Goal: Communication & Community: Answer question/provide support

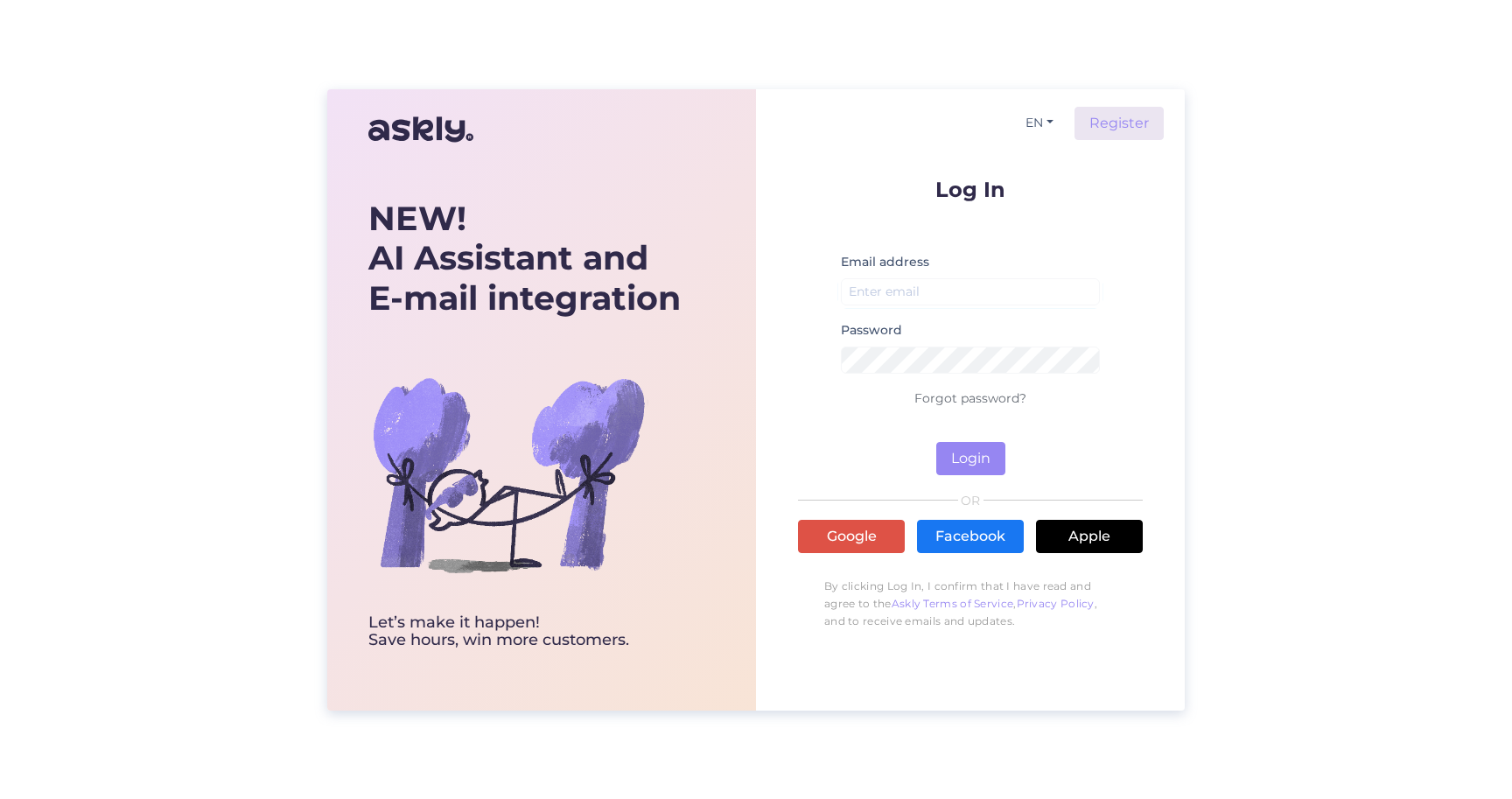
click at [837, 214] on form "Log In Email address Password Forgot password? Login" at bounding box center [971, 326] width 345 height 297
type input "[PERSON_NAME][EMAIL_ADDRESS][DOMAIN_NAME]"
click at [952, 444] on button "Login" at bounding box center [971, 458] width 69 height 34
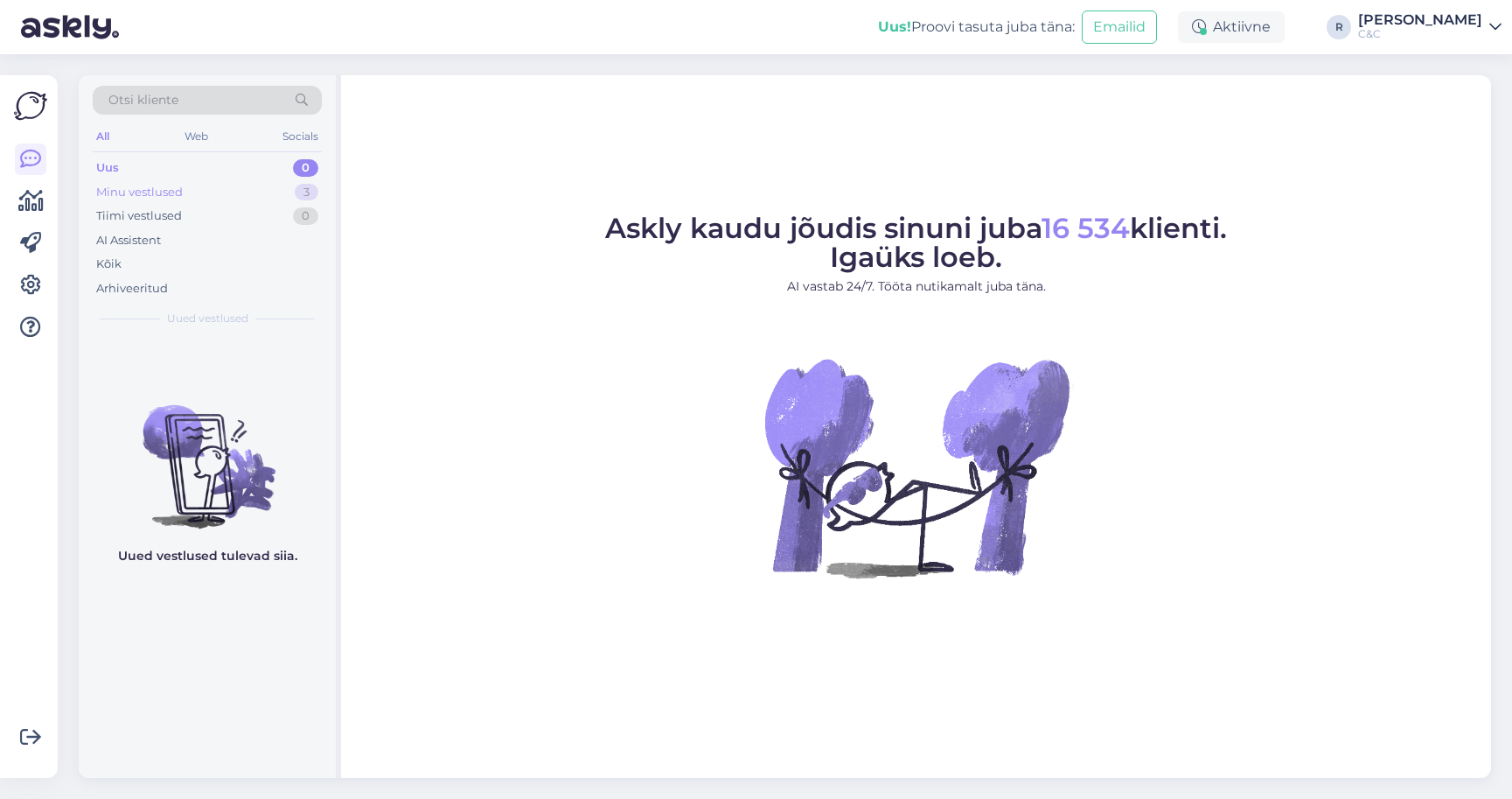
click at [244, 189] on div "Minu vestlused 3" at bounding box center [207, 192] width 229 height 24
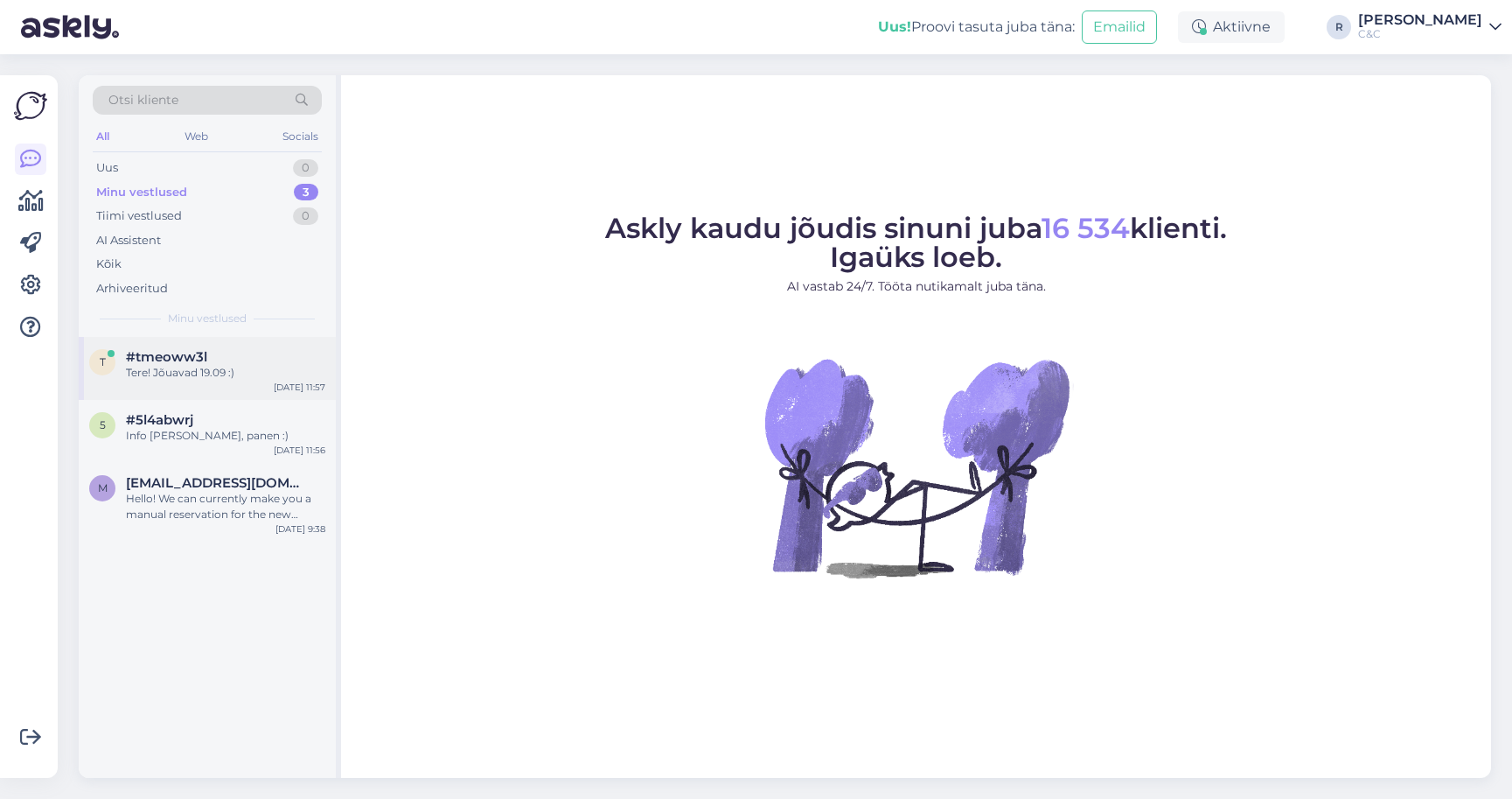
click at [198, 387] on div "t #tmeoww3l Tere! Jõuavad 19.09 :) [DATE] 11:57" at bounding box center [208, 367] width 257 height 63
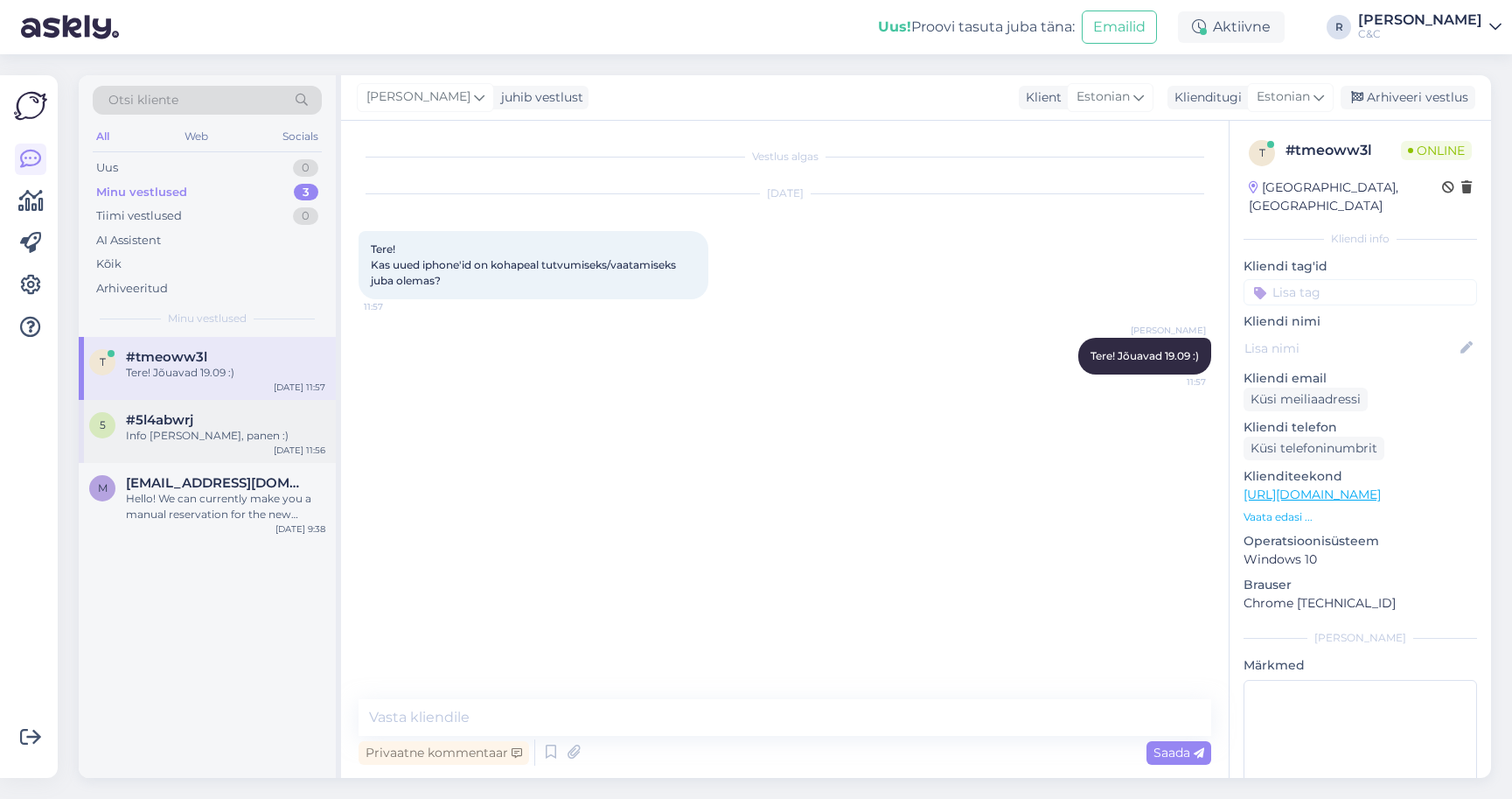
click at [172, 436] on div "Info [PERSON_NAME], panen :)" at bounding box center [226, 435] width 199 height 15
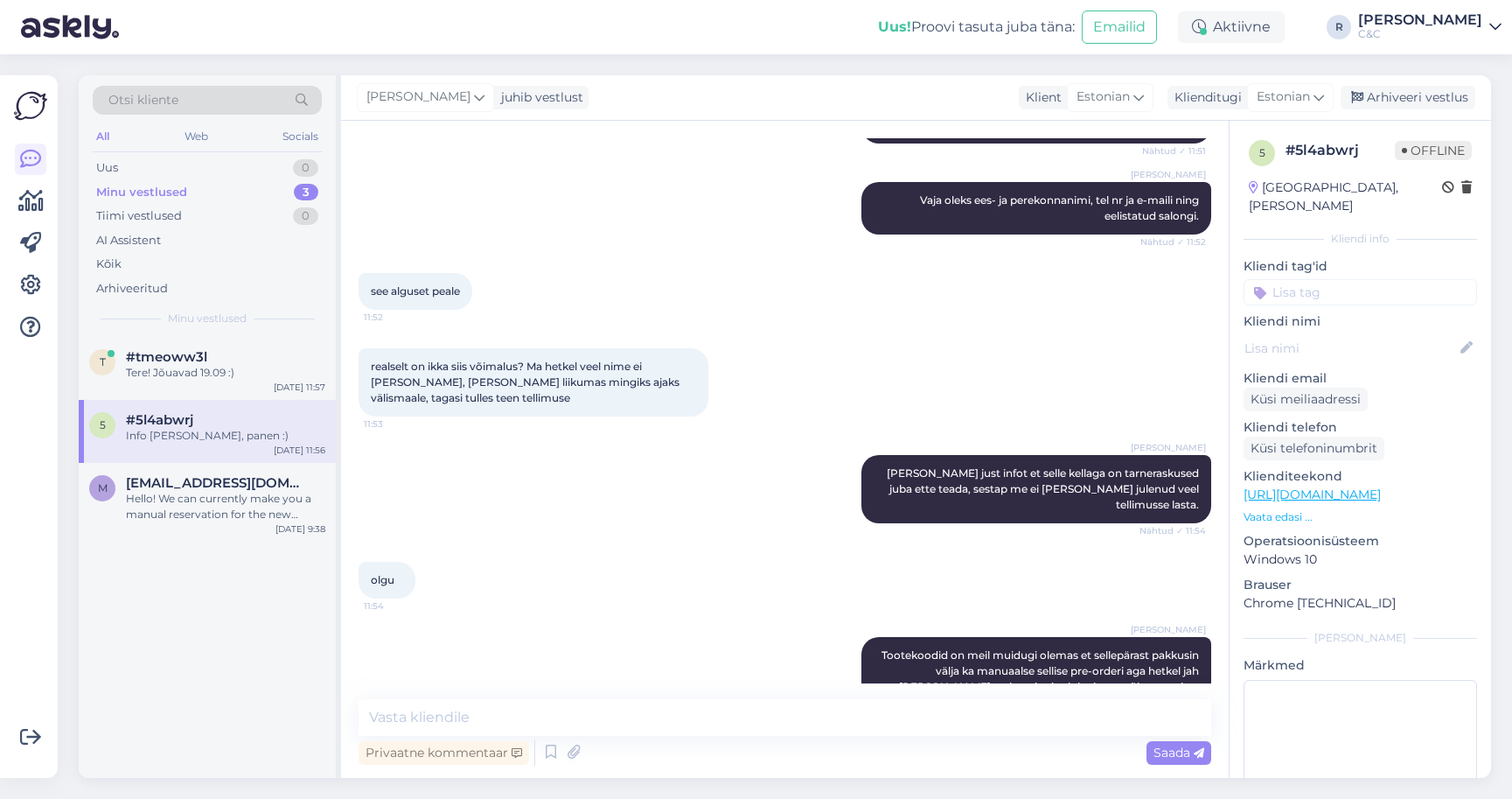
scroll to position [248, 0]
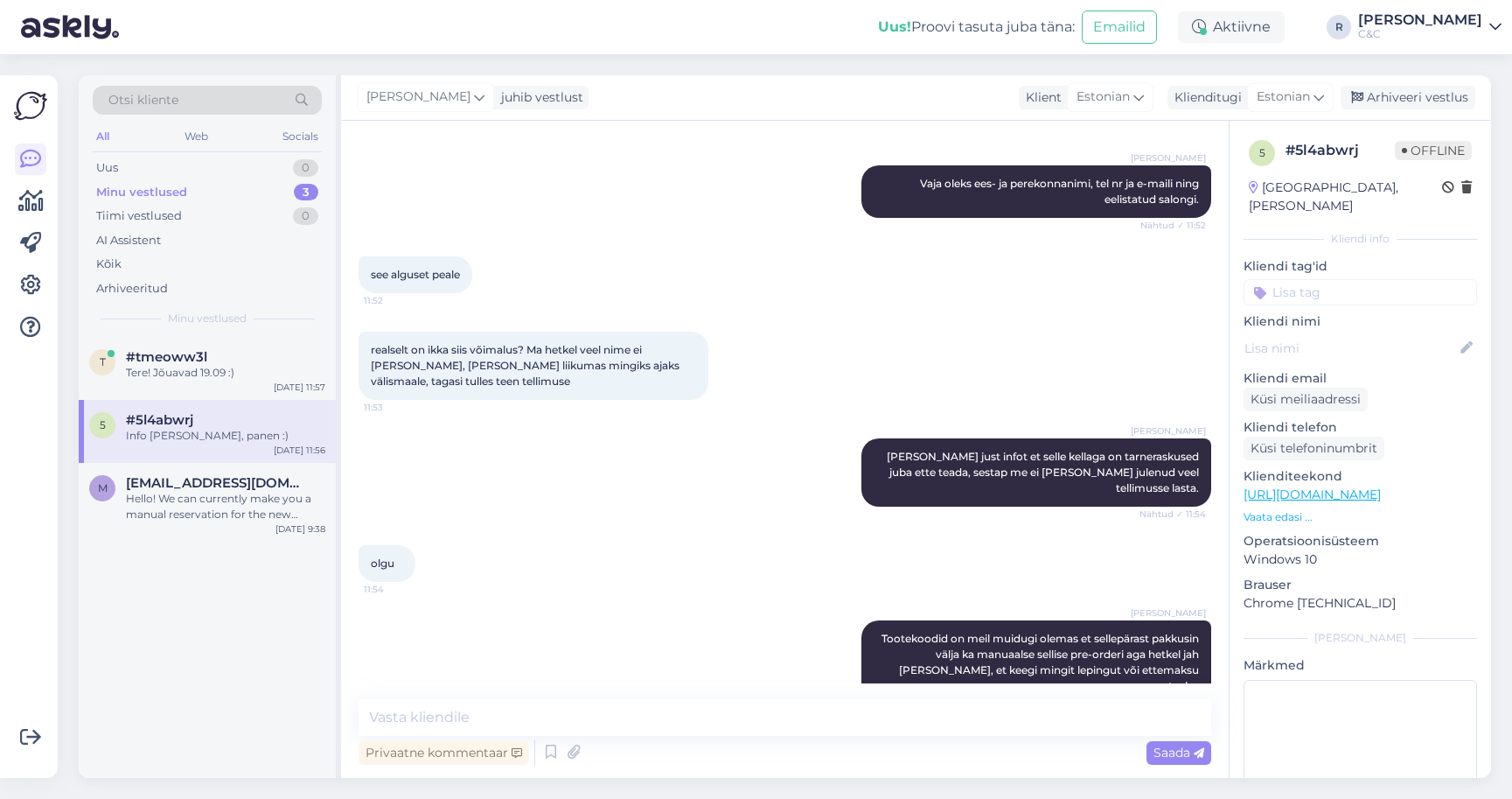
click at [1381, 486] on link "[URL][DOMAIN_NAME]" at bounding box center [1312, 493] width 137 height 15
click at [244, 365] on div "Selge. Aitäh!" at bounding box center [226, 372] width 199 height 15
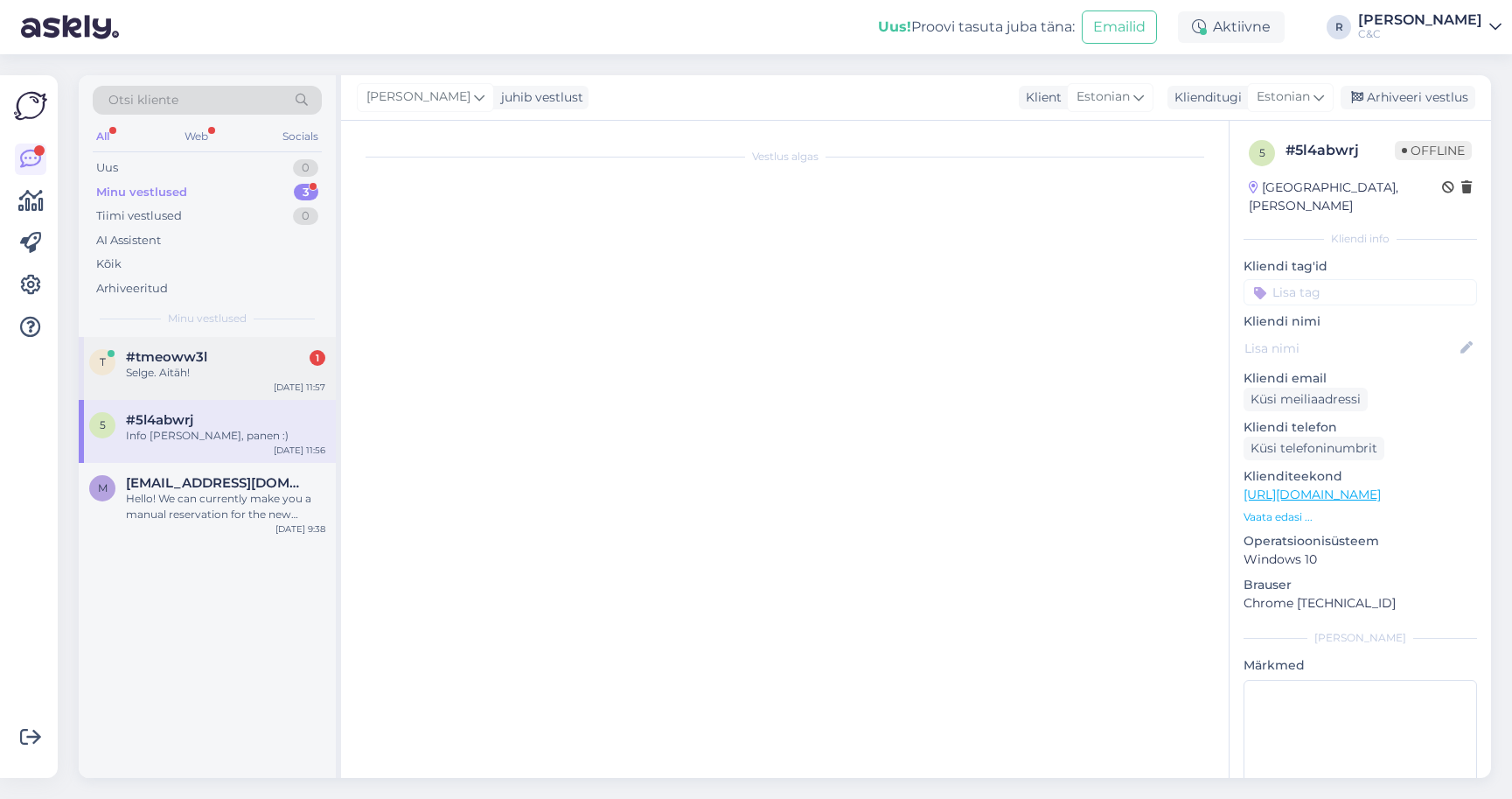
scroll to position [0, 0]
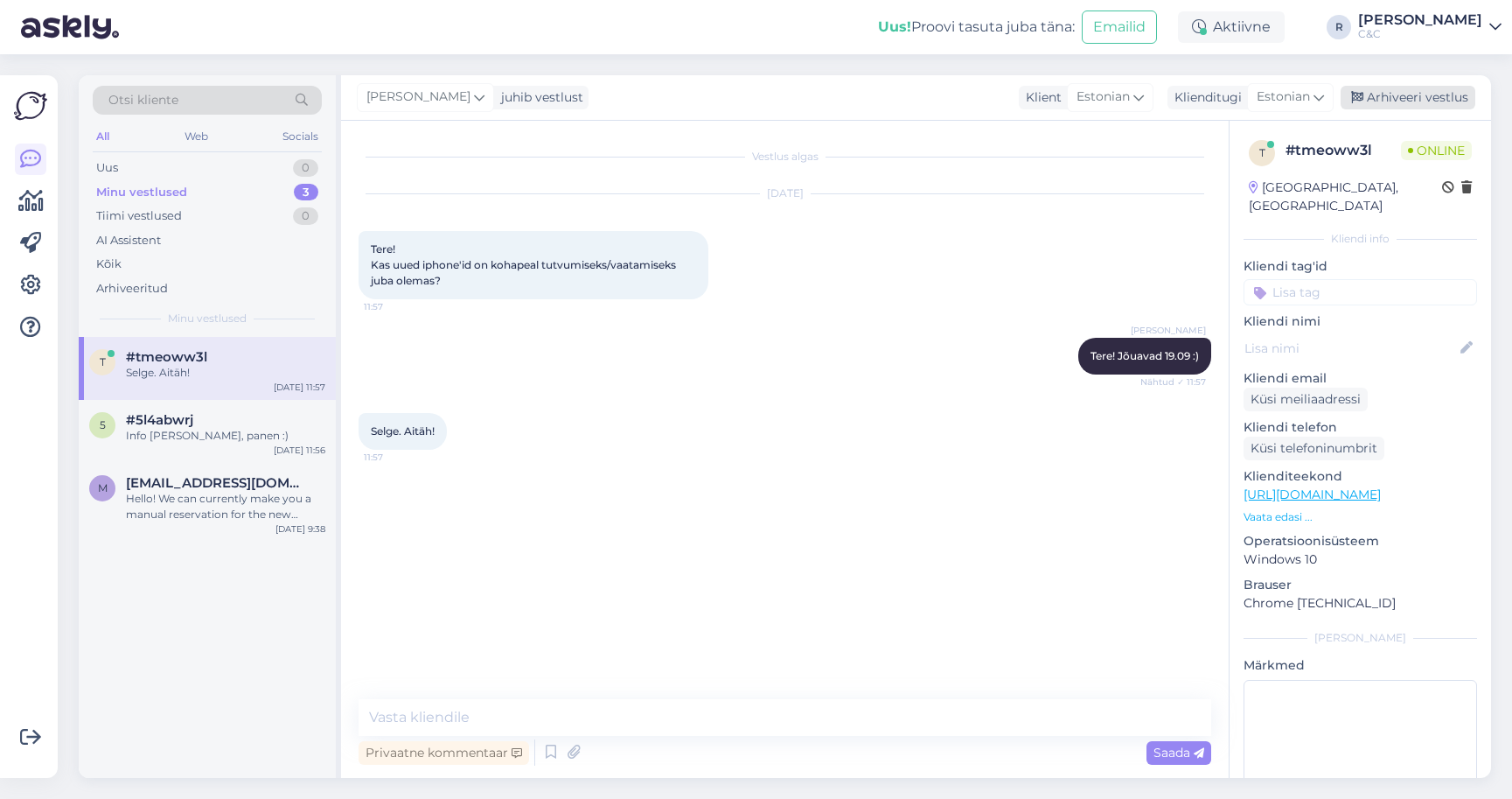
click at [1398, 87] on div "Arhiveeri vestlus" at bounding box center [1408, 98] width 135 height 24
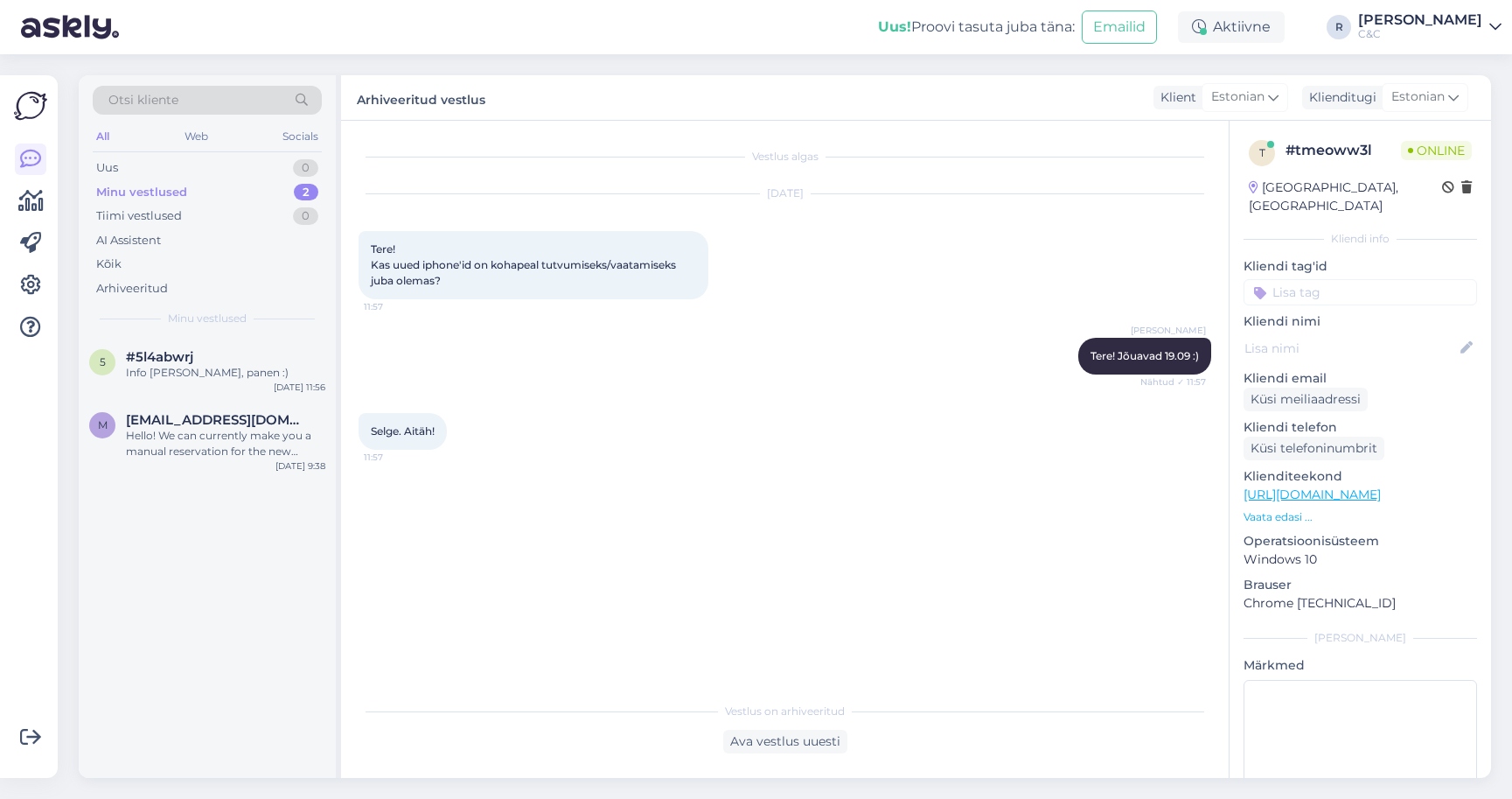
click at [124, 336] on div "5 #5l4abwrj Info [PERSON_NAME], panen :) [DATE] 11:56" at bounding box center [208, 367] width 257 height 63
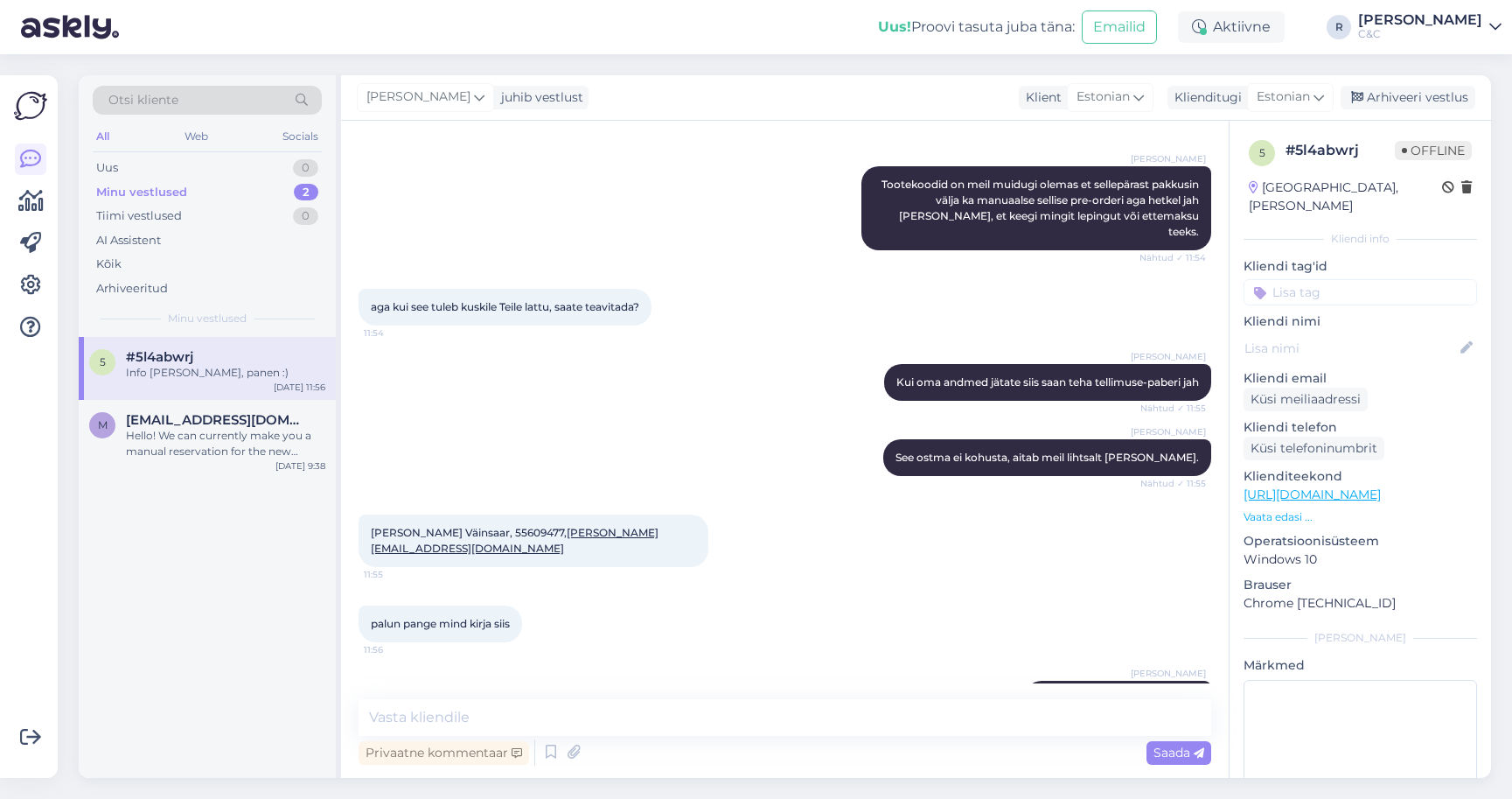
scroll to position [700, 0]
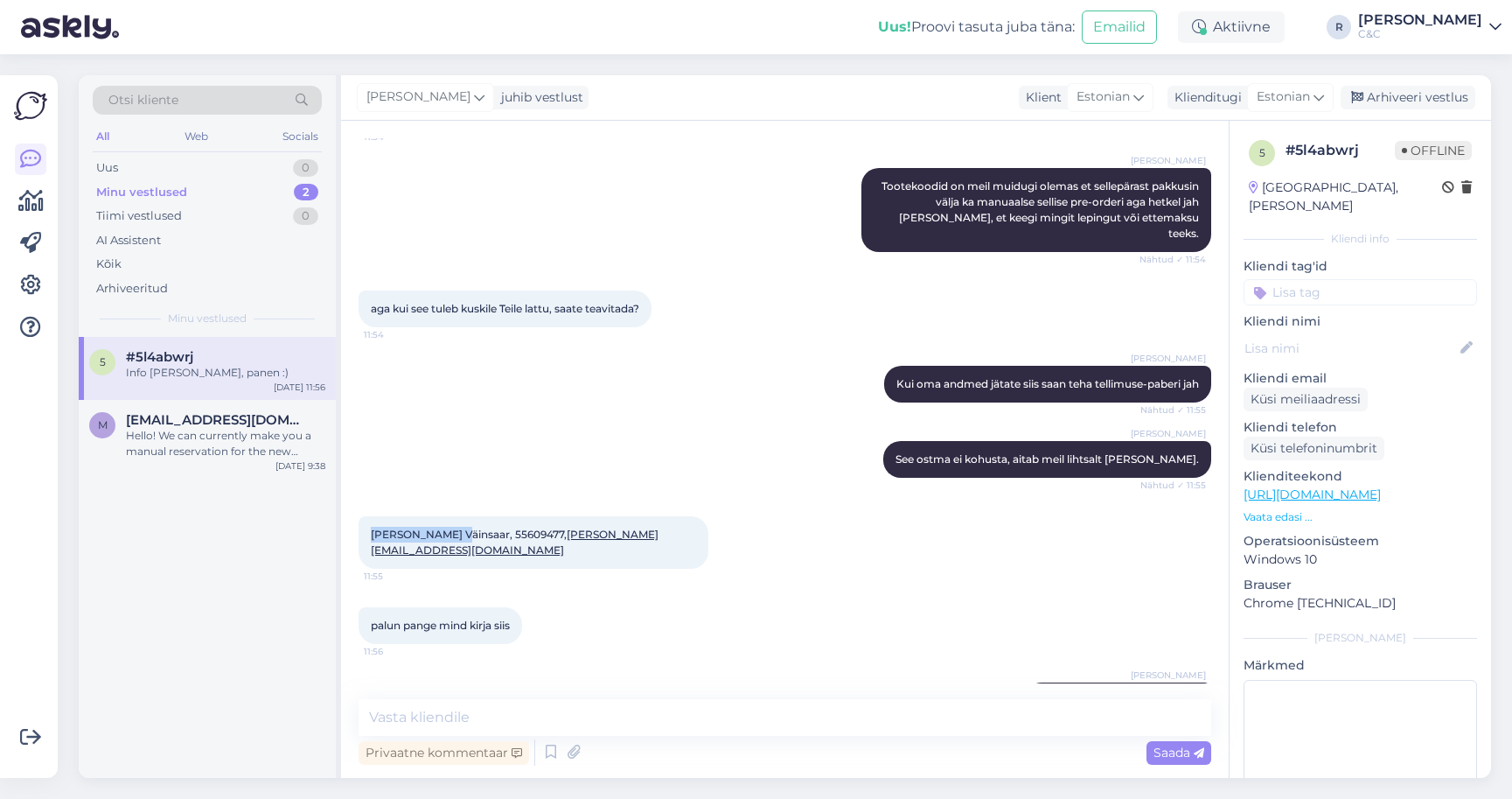
drag, startPoint x: 460, startPoint y: 503, endPoint x: 366, endPoint y: 505, distance: 94.0
click at [366, 516] on div "[PERSON_NAME], 55609477, [PERSON_NAME][EMAIL_ADDRESS][DOMAIN_NAME] 11:55" at bounding box center [533, 542] width 350 height 53
copy span "[PERSON_NAME] Väinsaar"
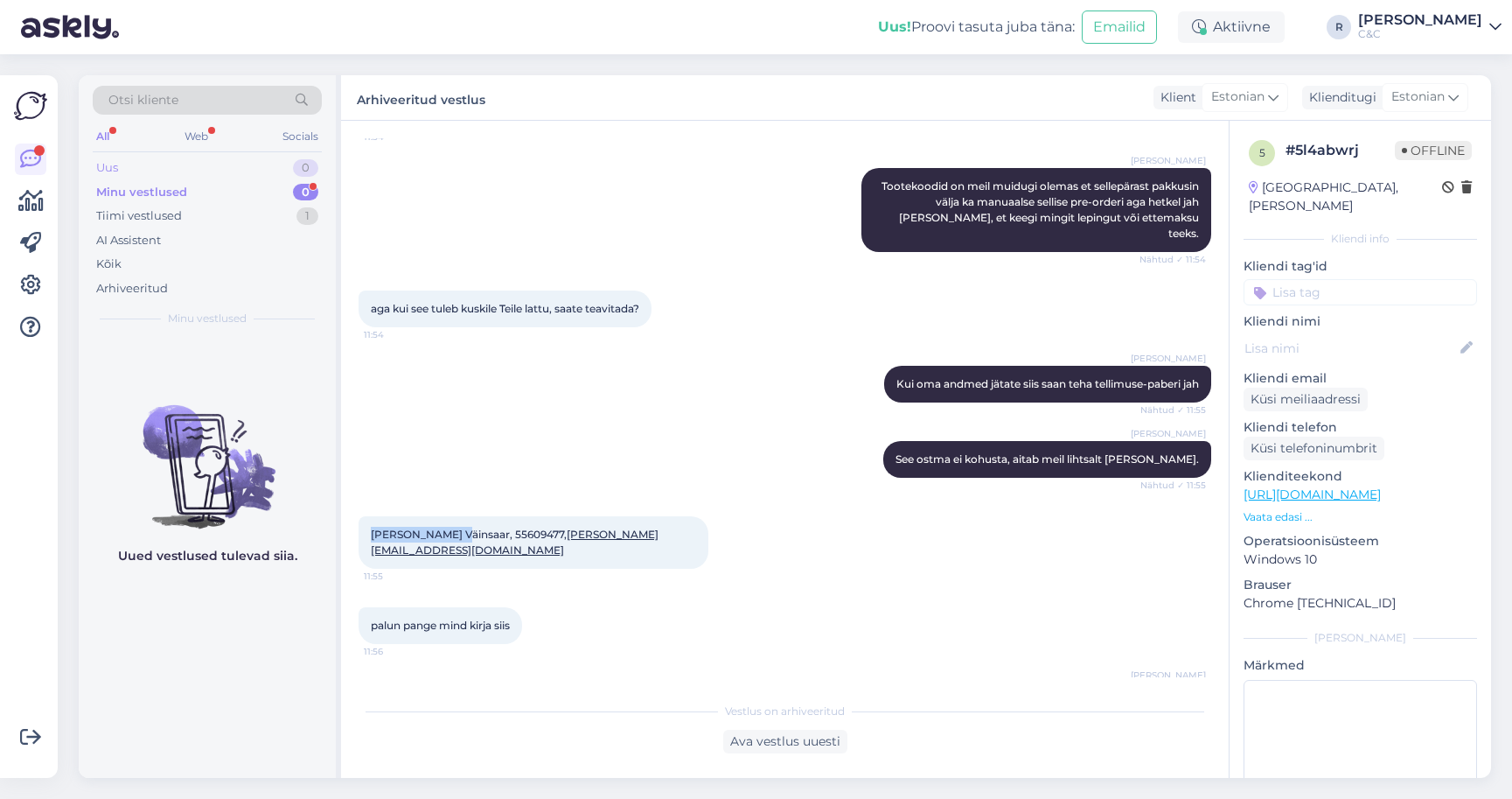
click at [162, 169] on div "Uus 0" at bounding box center [207, 168] width 229 height 24
click at [159, 193] on div "Minu vestlused" at bounding box center [139, 192] width 86 height 17
click at [159, 193] on div "Minu vestlused" at bounding box center [141, 192] width 91 height 17
click at [215, 209] on div "Tiimi vestlused 1" at bounding box center [207, 216] width 229 height 24
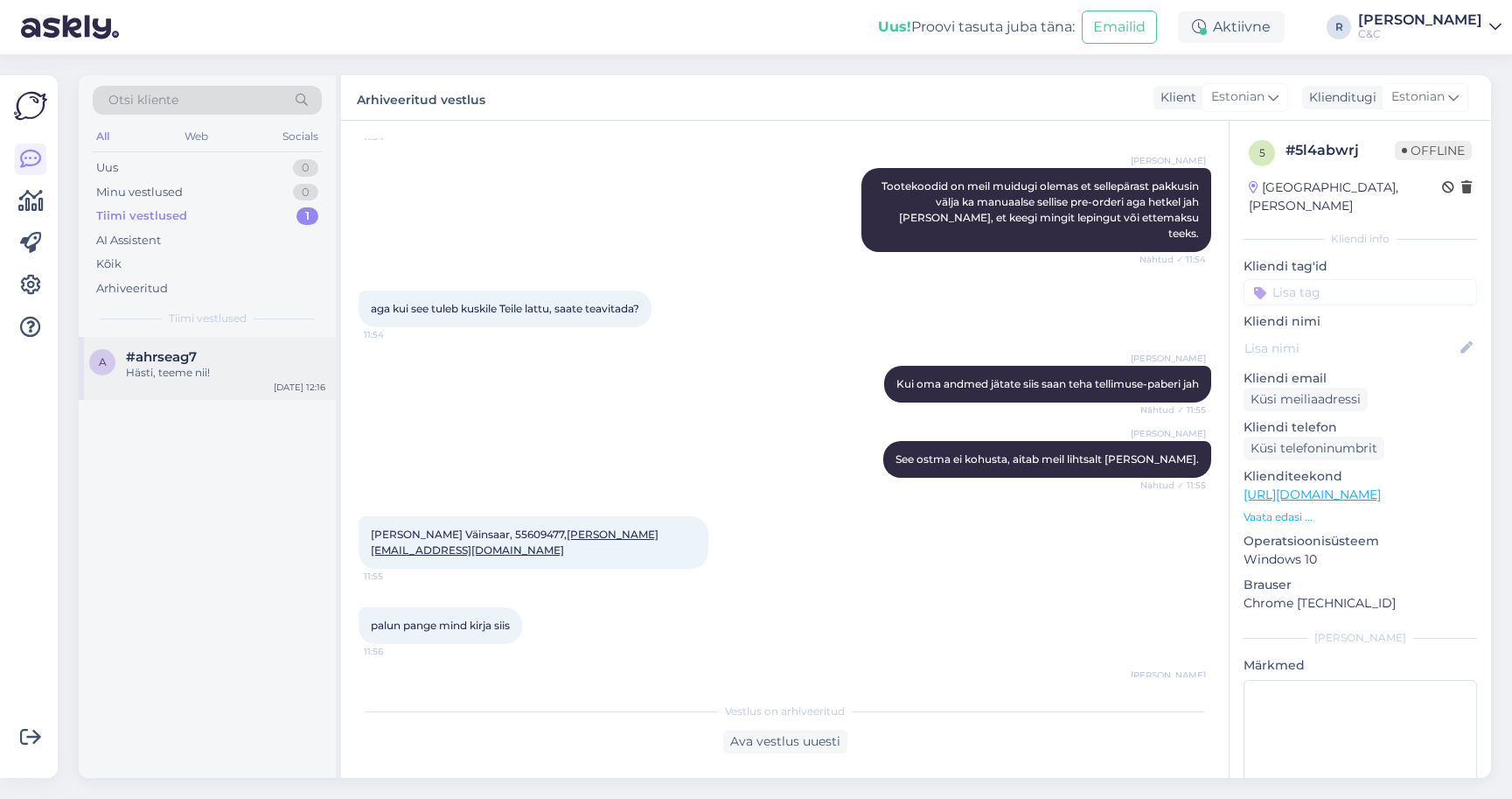
click at [148, 368] on div "Hästi, teeme nii!" at bounding box center [226, 372] width 199 height 15
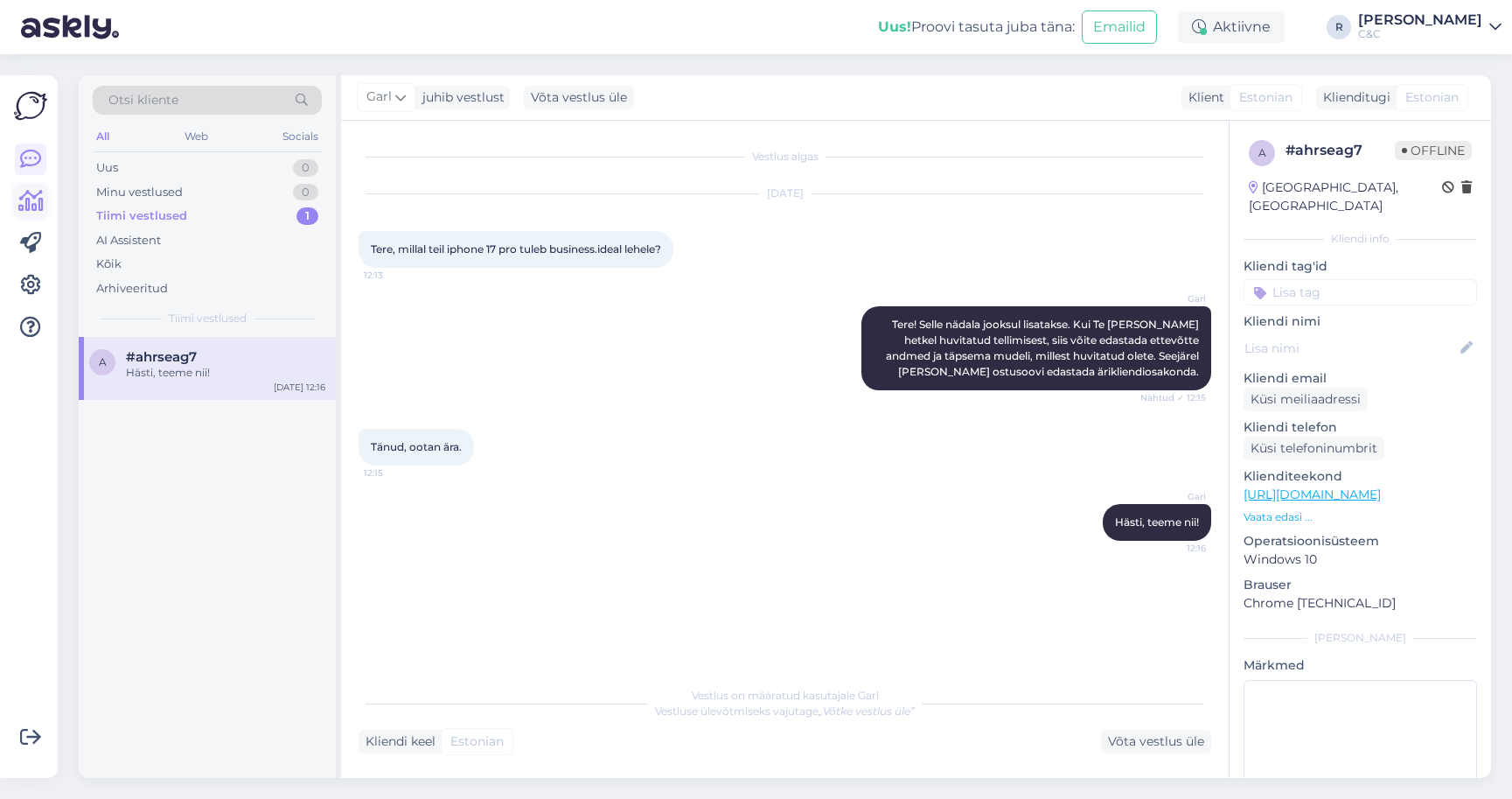
click at [43, 208] on icon at bounding box center [31, 200] width 25 height 21
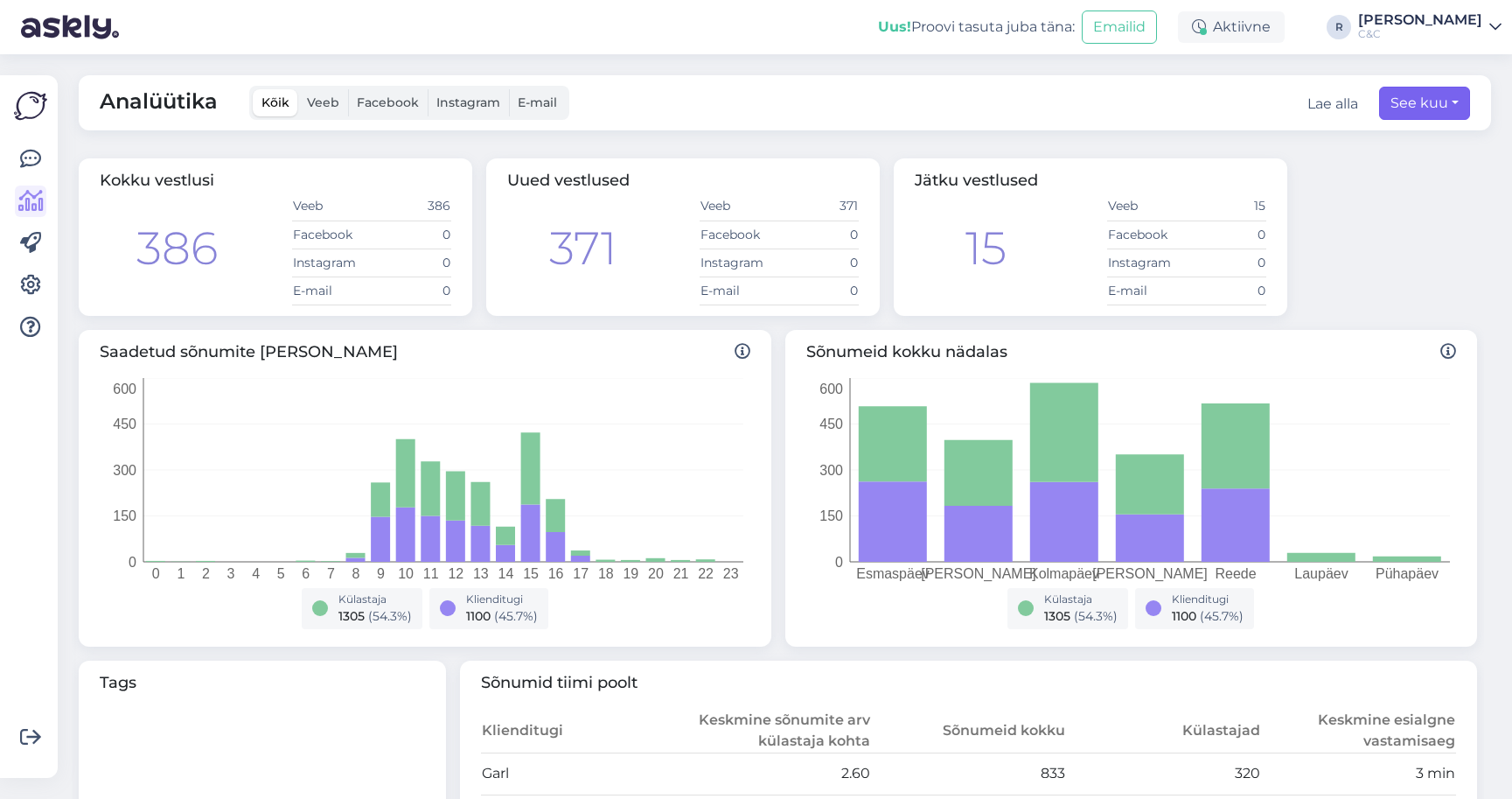
click at [1399, 101] on button "See kuu" at bounding box center [1424, 102] width 91 height 34
select select "8"
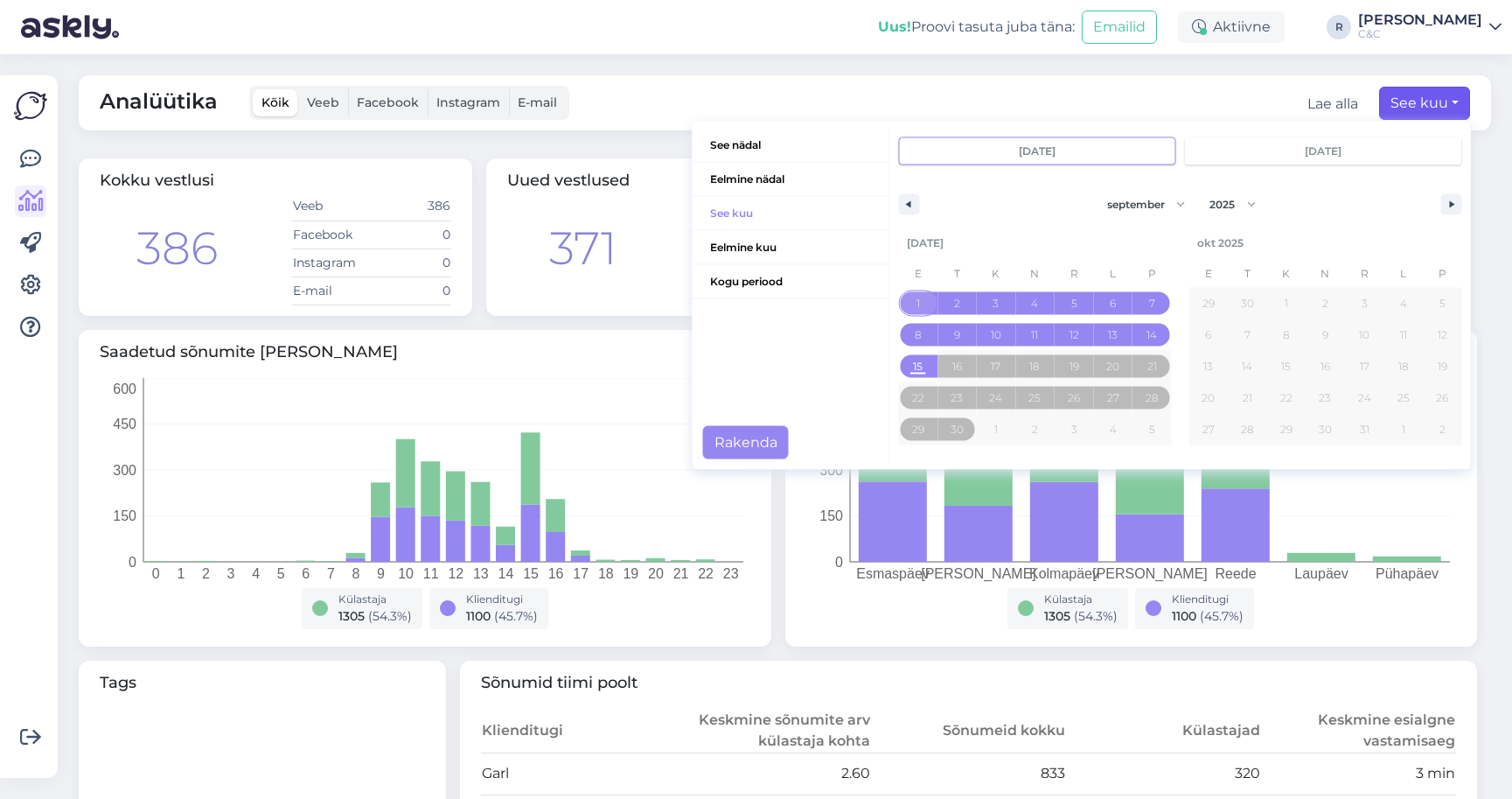
click at [898, 298] on span "1" at bounding box center [917, 302] width 39 height 23
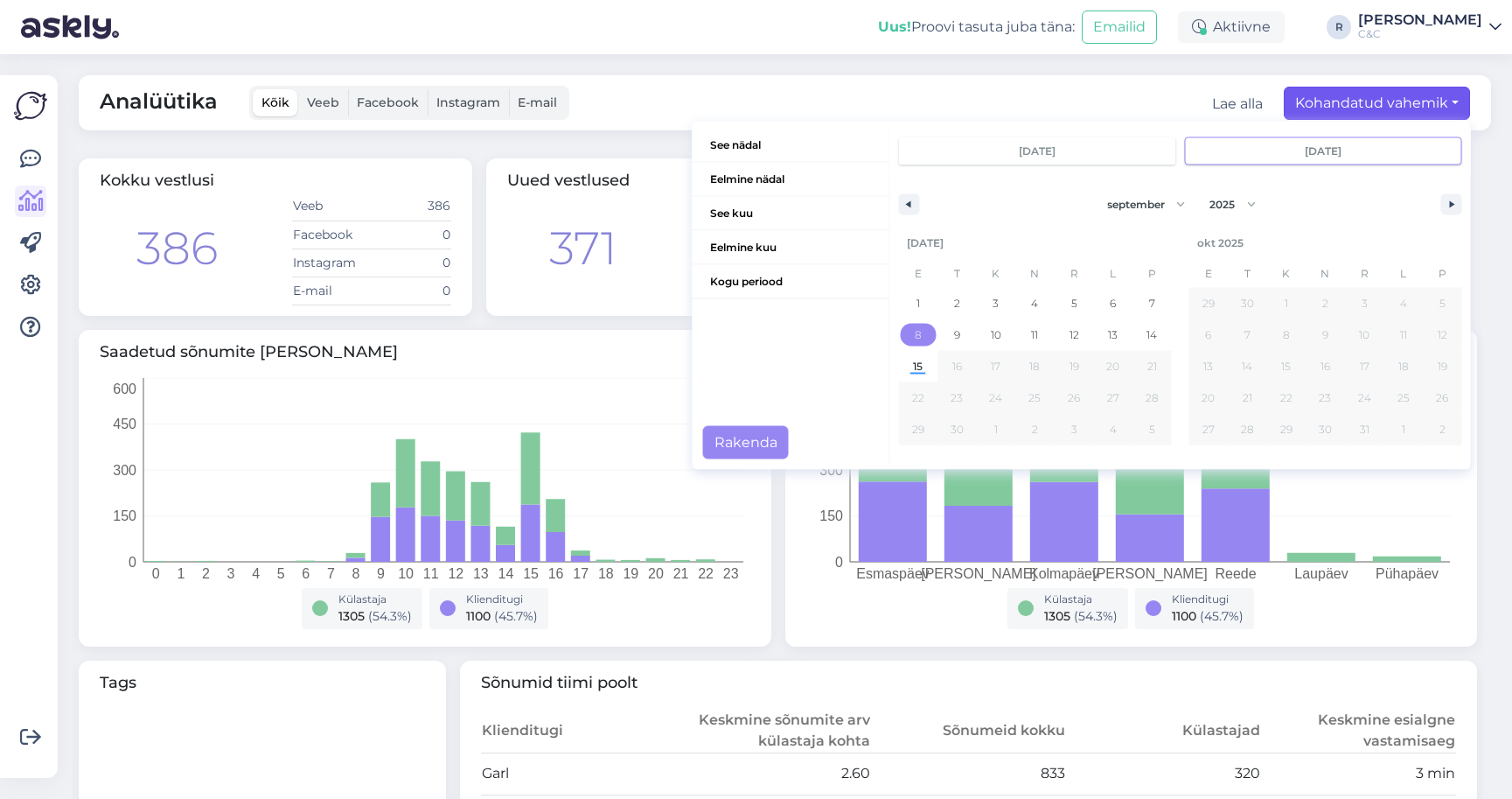
click at [915, 347] on span "8" at bounding box center [918, 334] width 7 height 32
type input "[DATE]"
click at [750, 434] on button "Rakenda" at bounding box center [746, 442] width 86 height 34
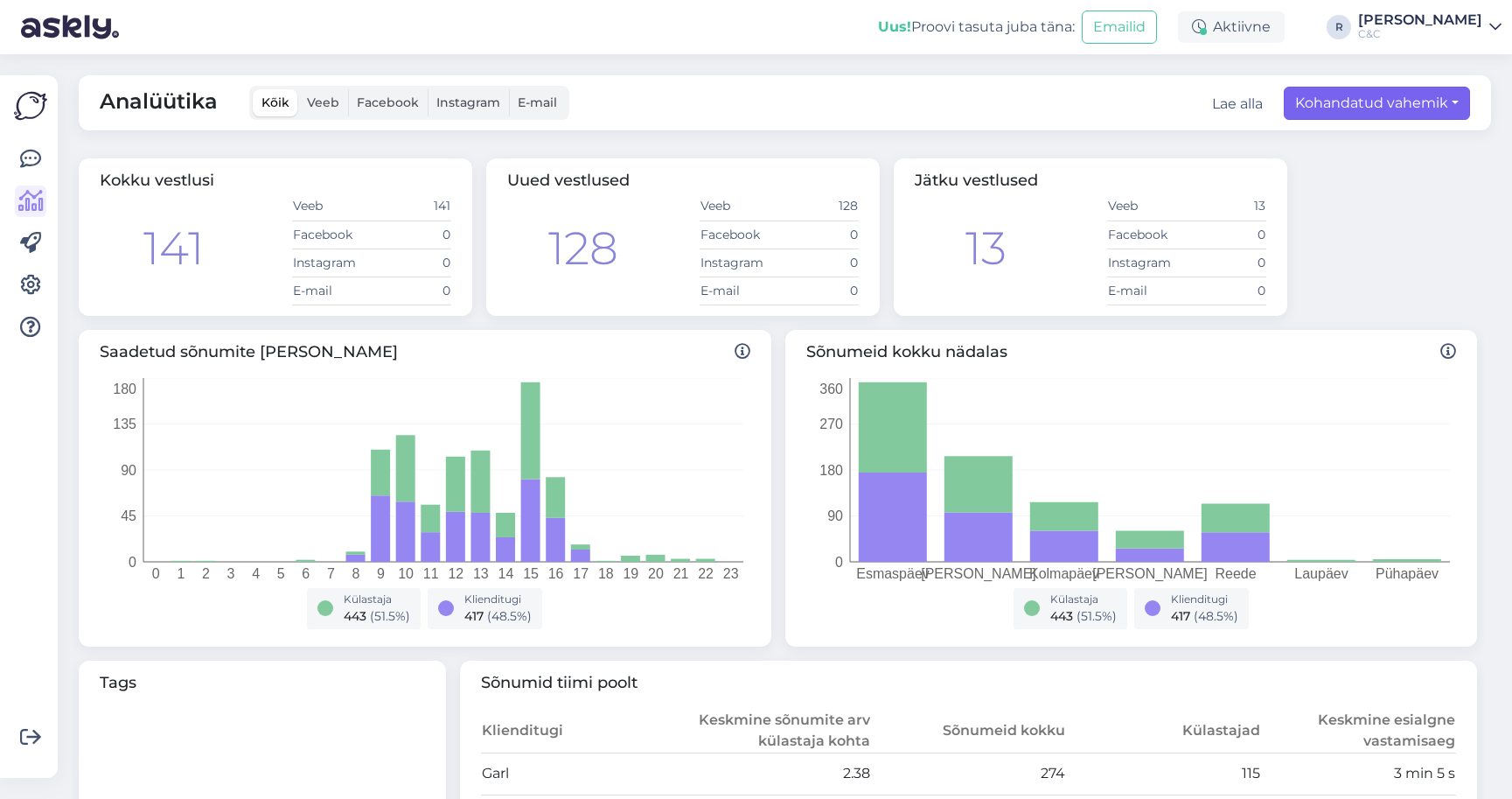
click at [1361, 101] on button "Kohandatud vahemik" at bounding box center [1376, 102] width 186 height 34
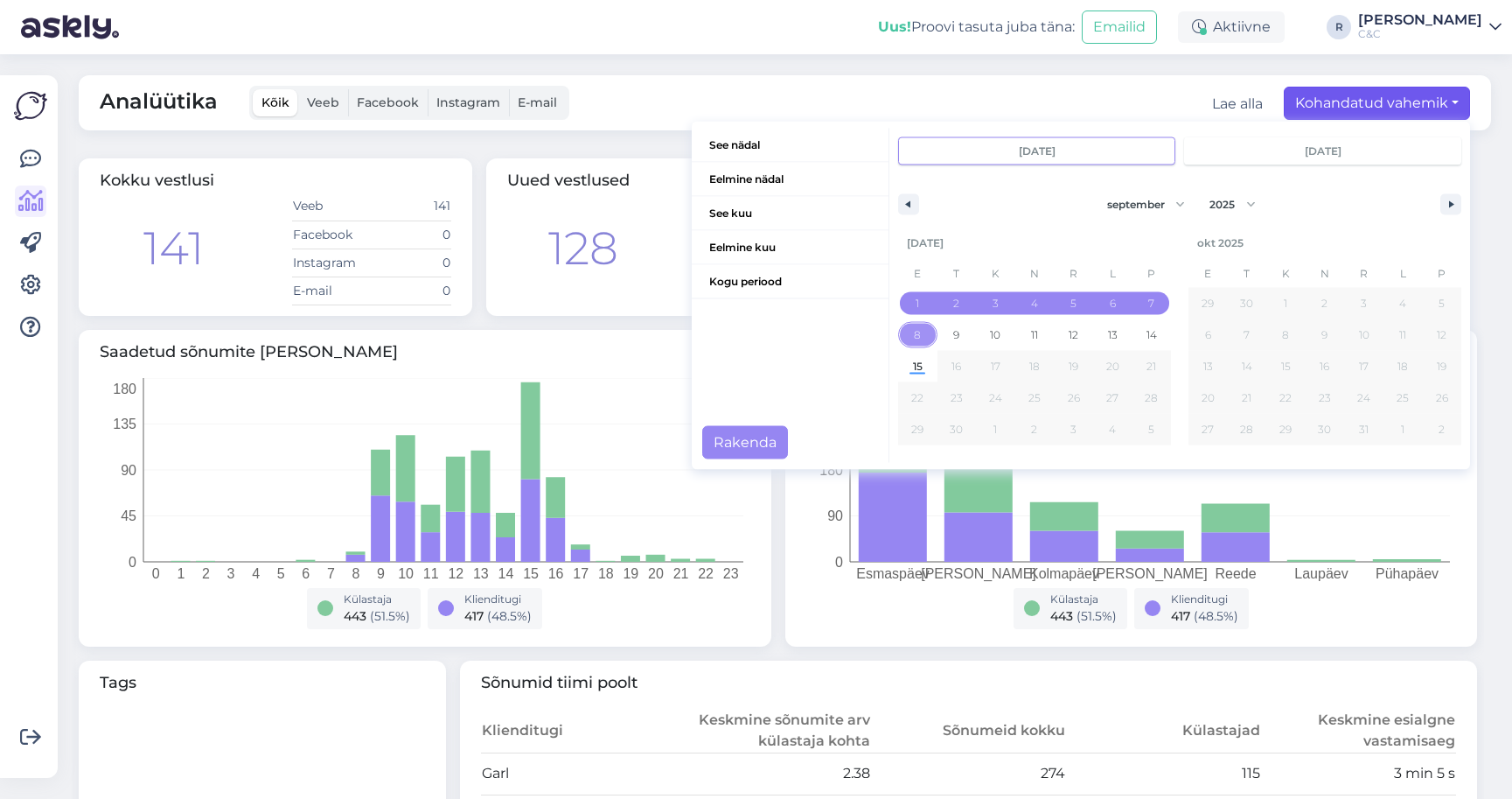
click at [899, 341] on span "8" at bounding box center [917, 334] width 39 height 23
type input "[DATE]"
click at [915, 377] on span "15" at bounding box center [917, 365] width 39 height 23
type input "[DATE]"
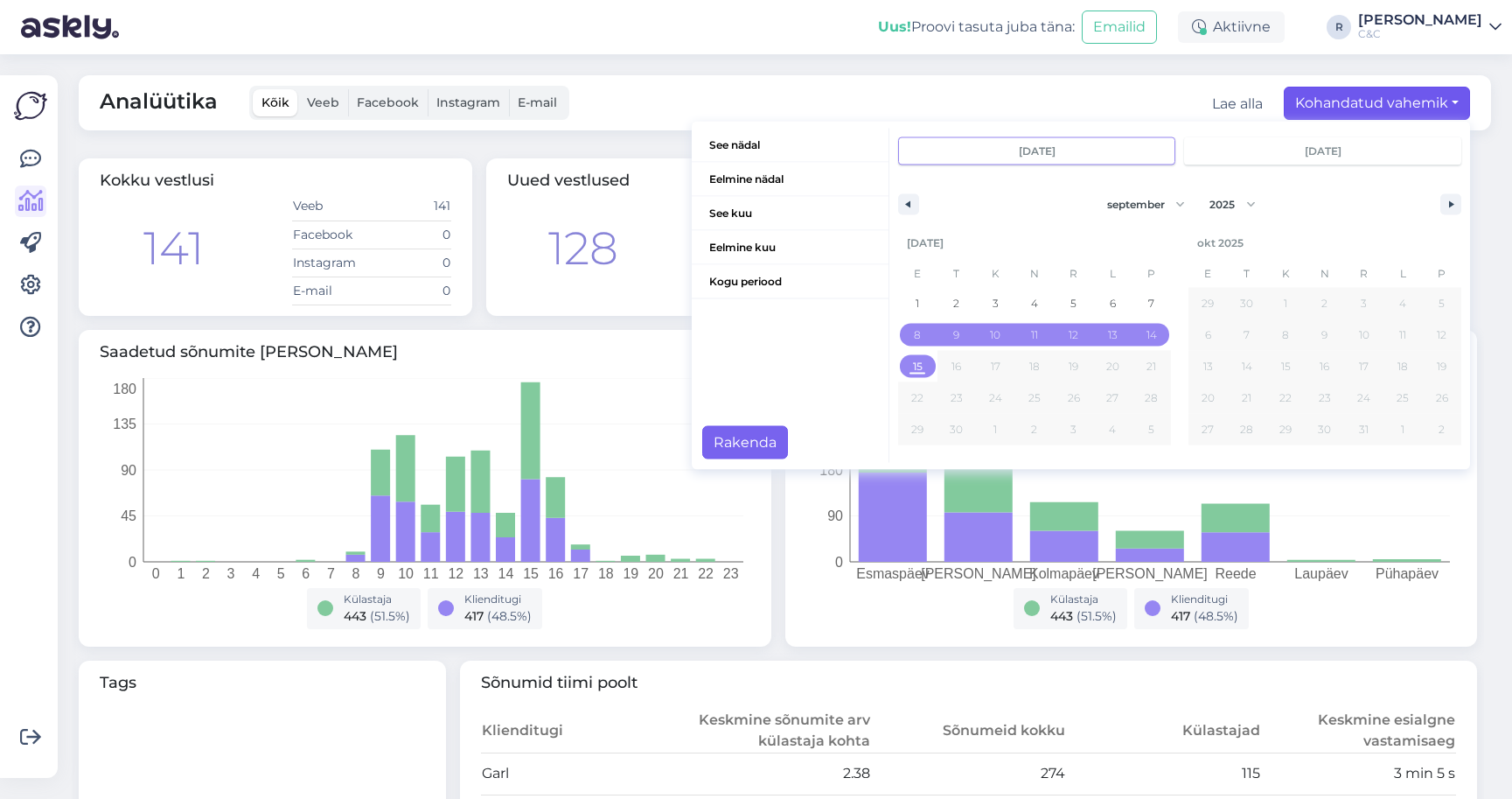
click at [734, 434] on button "Rakenda" at bounding box center [745, 442] width 86 height 34
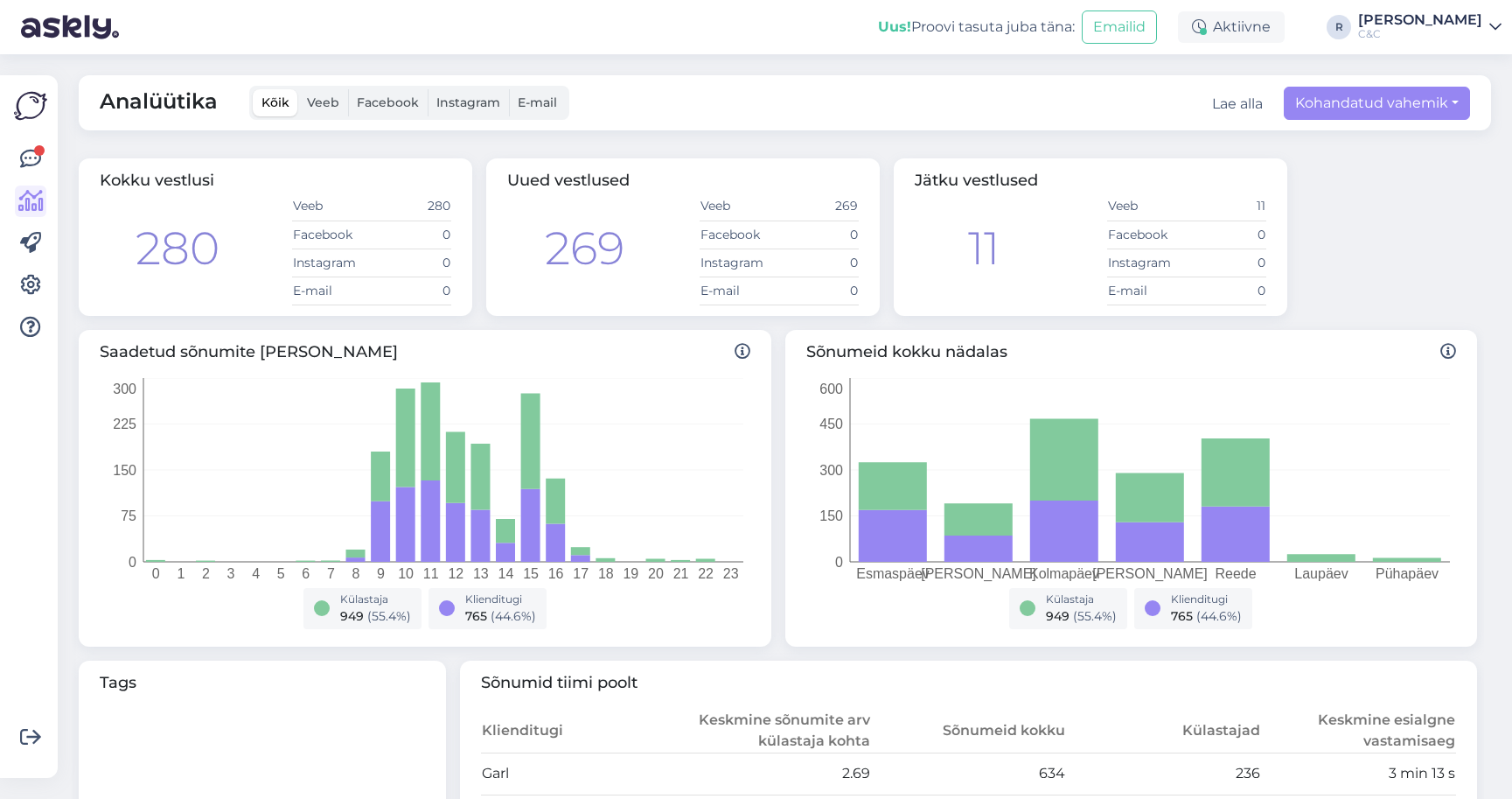
click at [57, 10] on img at bounding box center [70, 27] width 98 height 54
click at [30, 149] on icon at bounding box center [30, 159] width 21 height 21
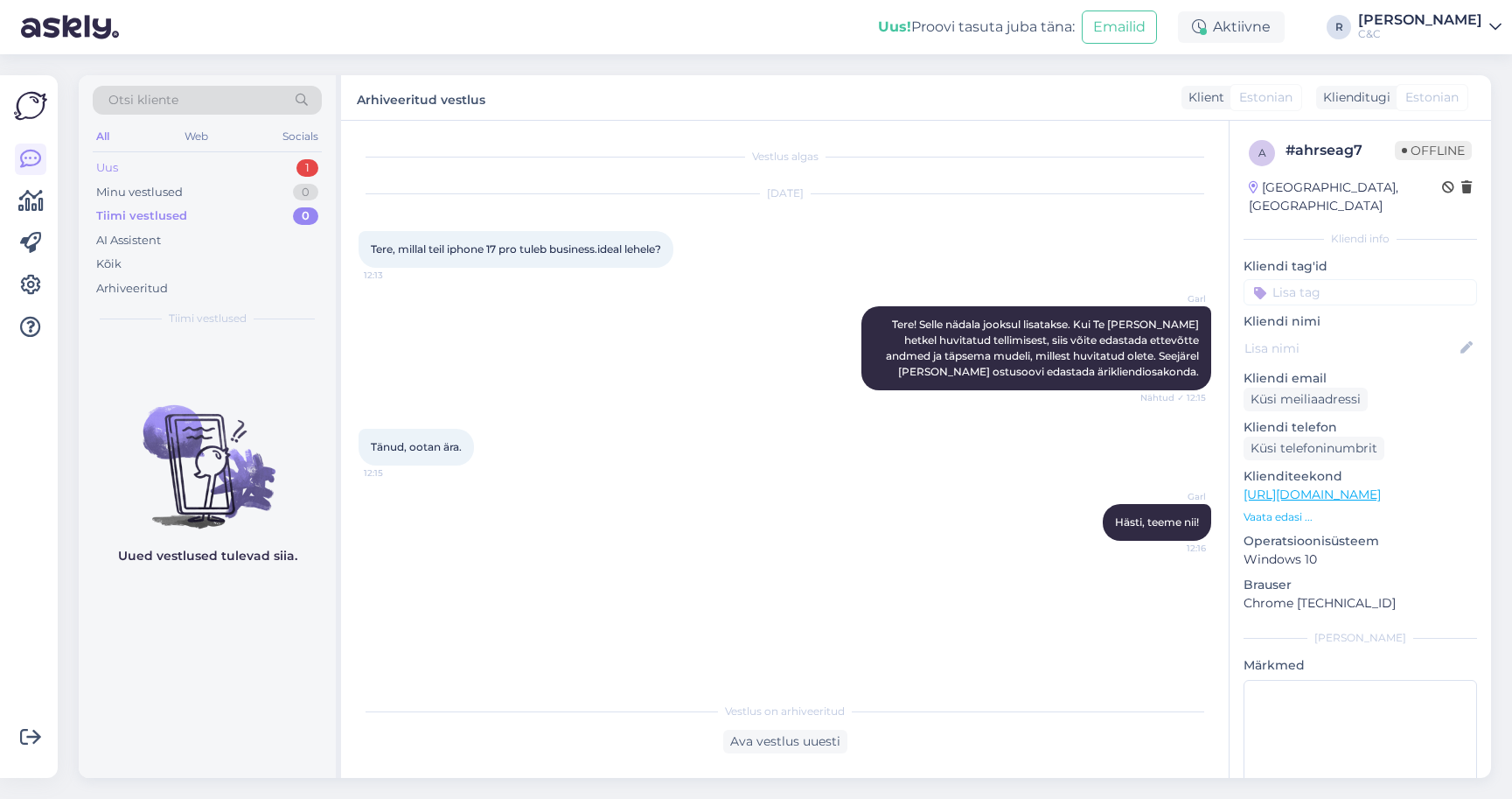
click at [170, 171] on div "Uus 1" at bounding box center [207, 168] width 229 height 24
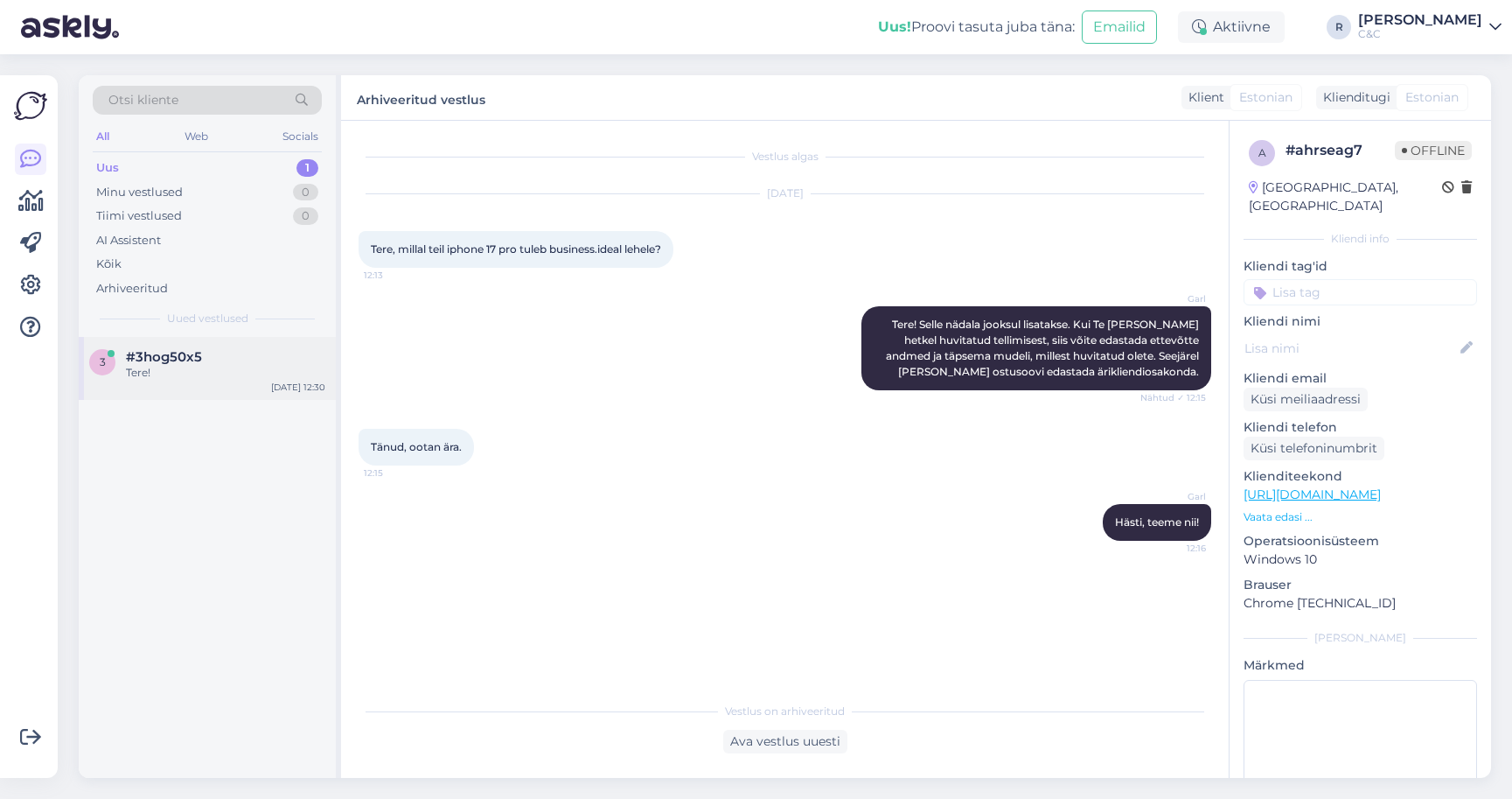
click at [201, 350] on div "#3hog50x5" at bounding box center [226, 356] width 199 height 15
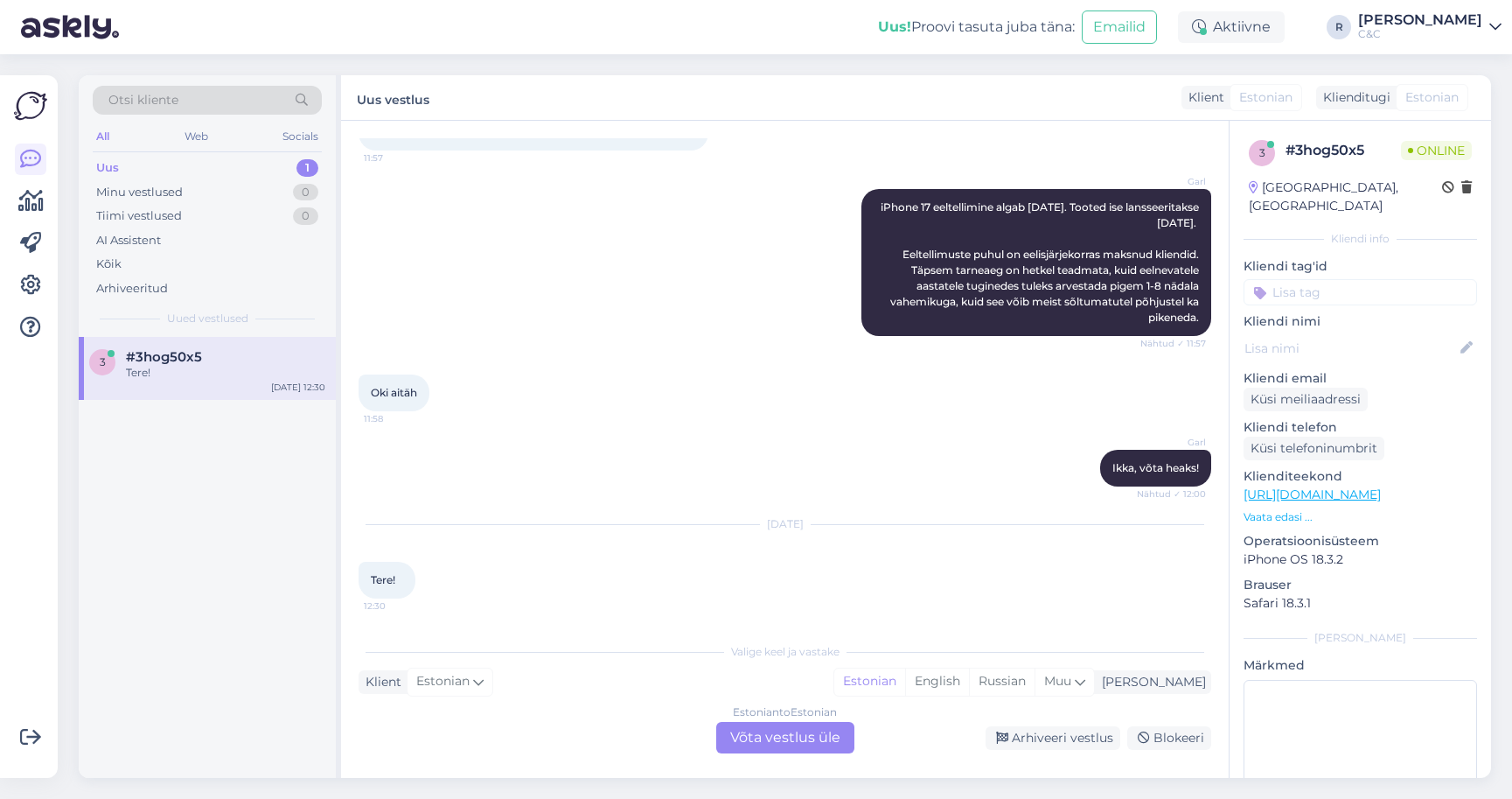
click at [750, 727] on div "Estonian to Estonian Võta vestlus üle" at bounding box center [785, 737] width 138 height 32
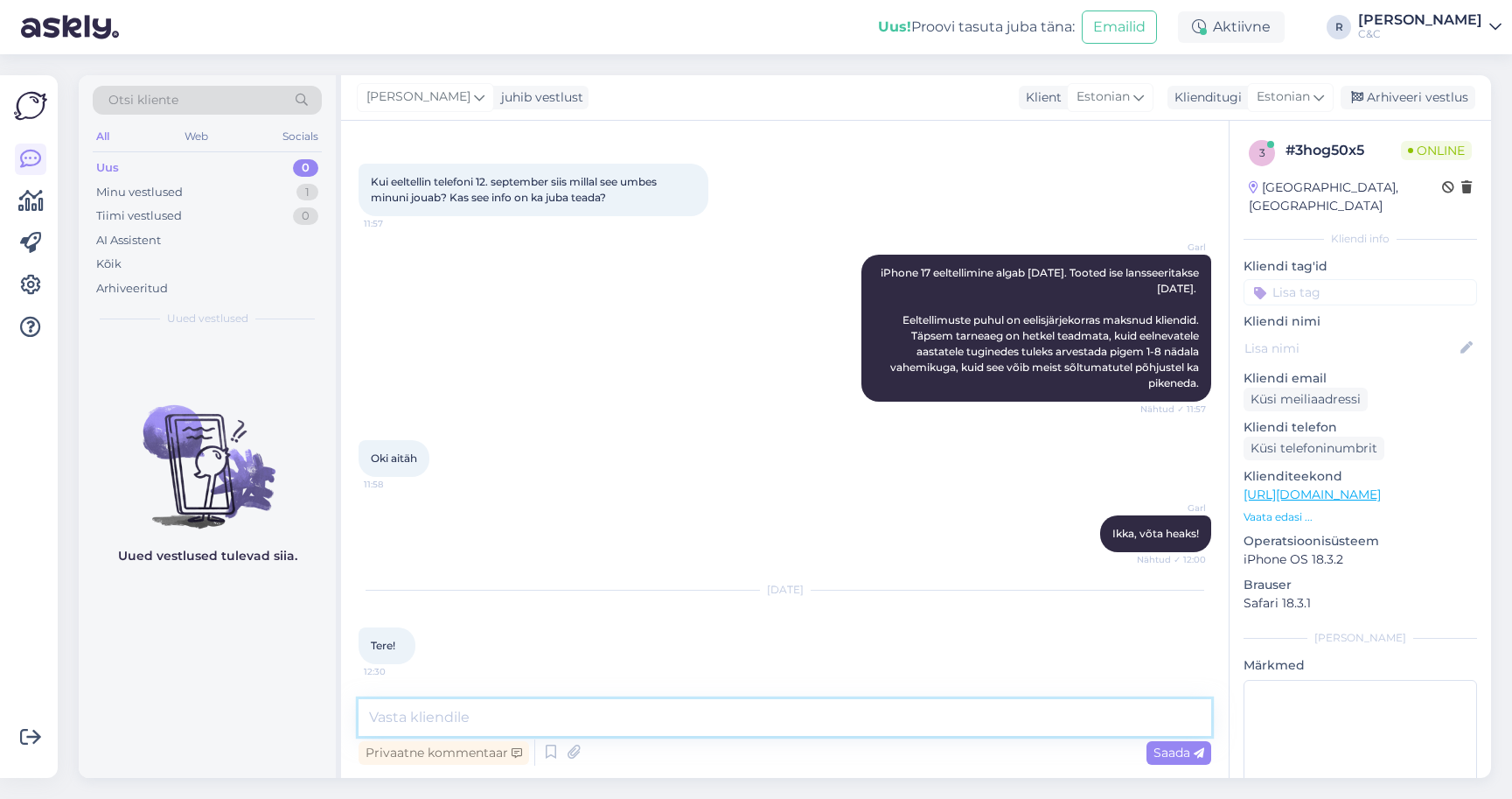
click at [916, 716] on textarea at bounding box center [784, 717] width 852 height 37
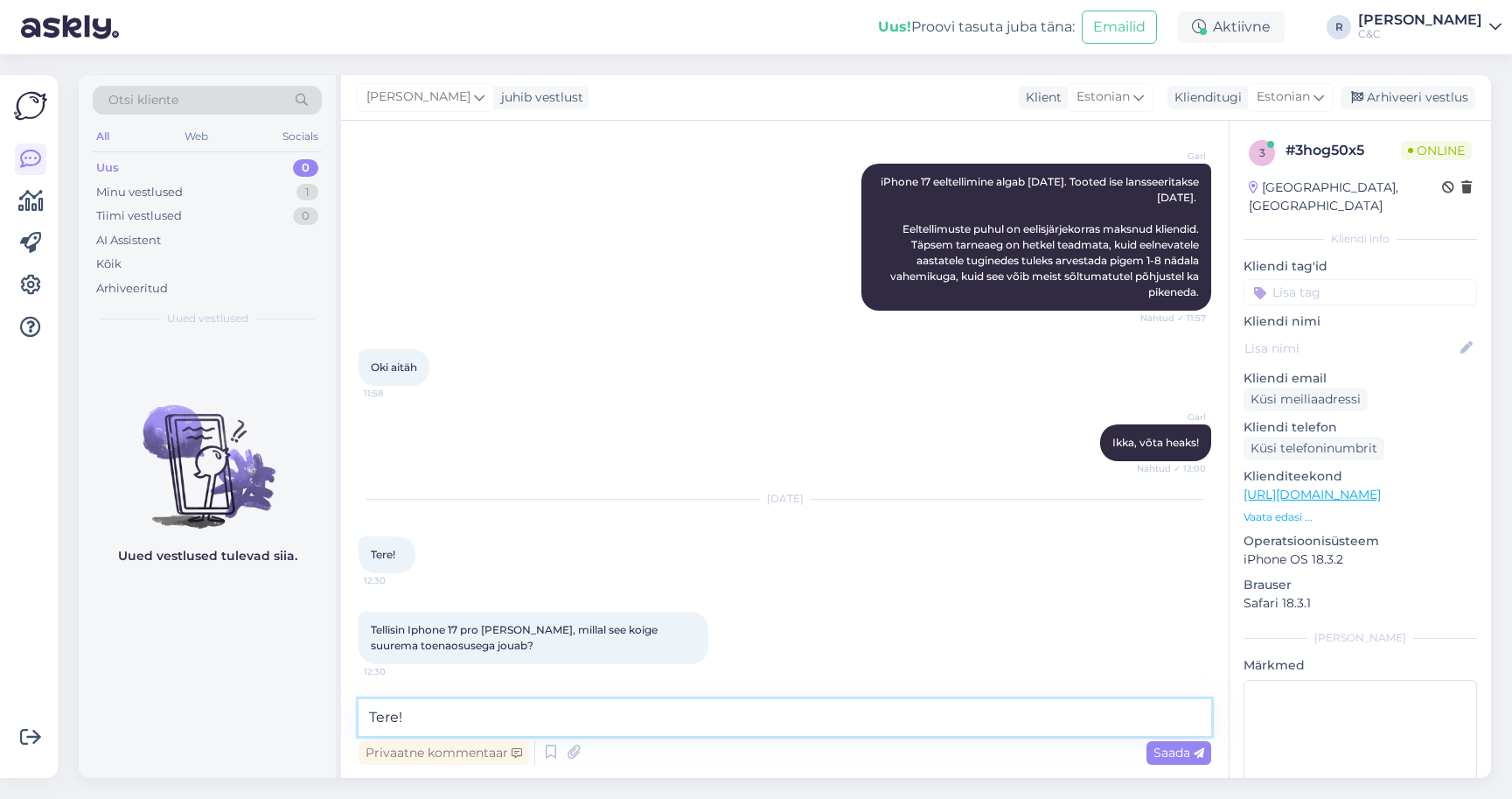
type textarea "Tere!"
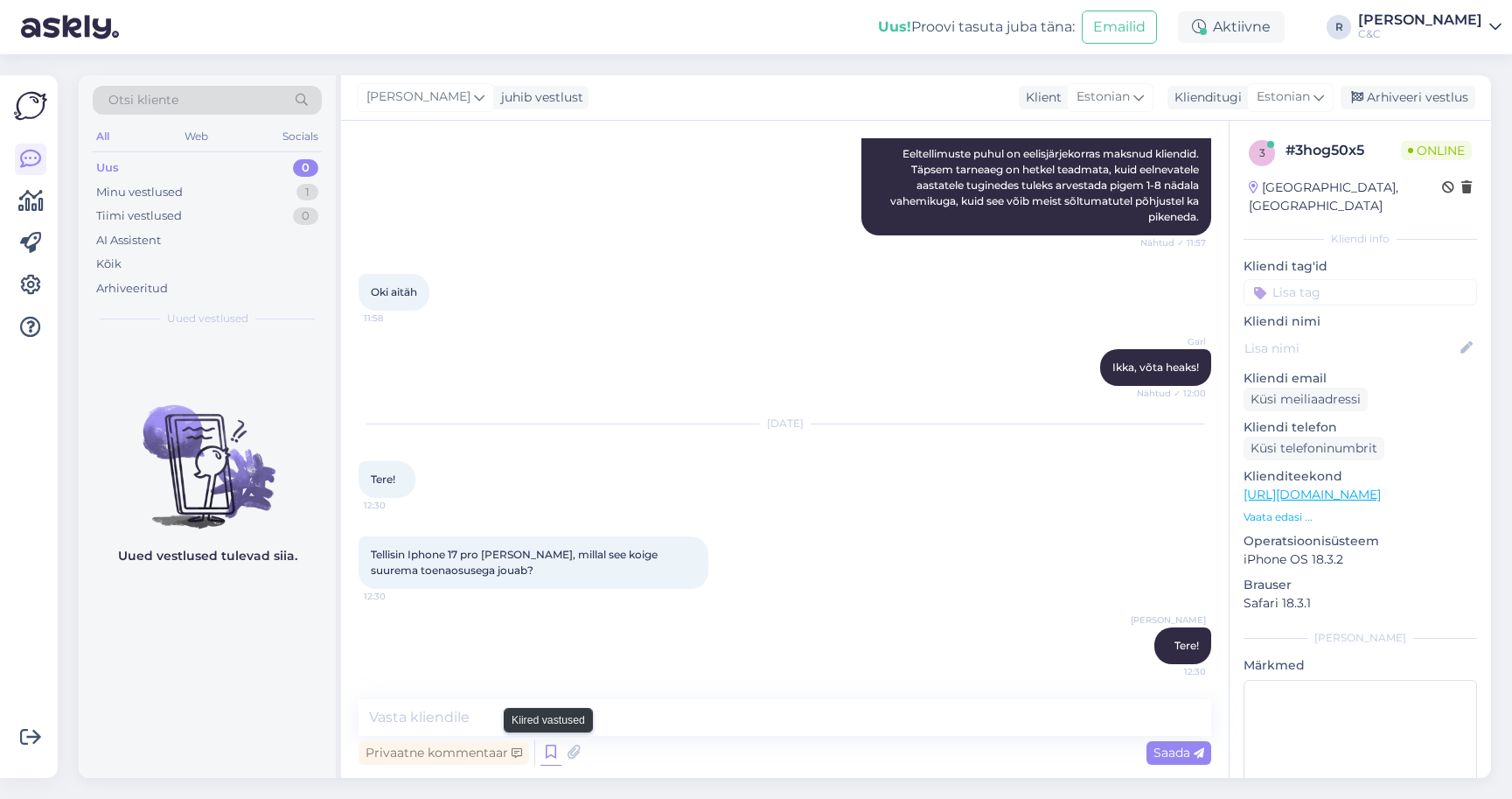
click at [544, 753] on icon at bounding box center [550, 752] width 21 height 26
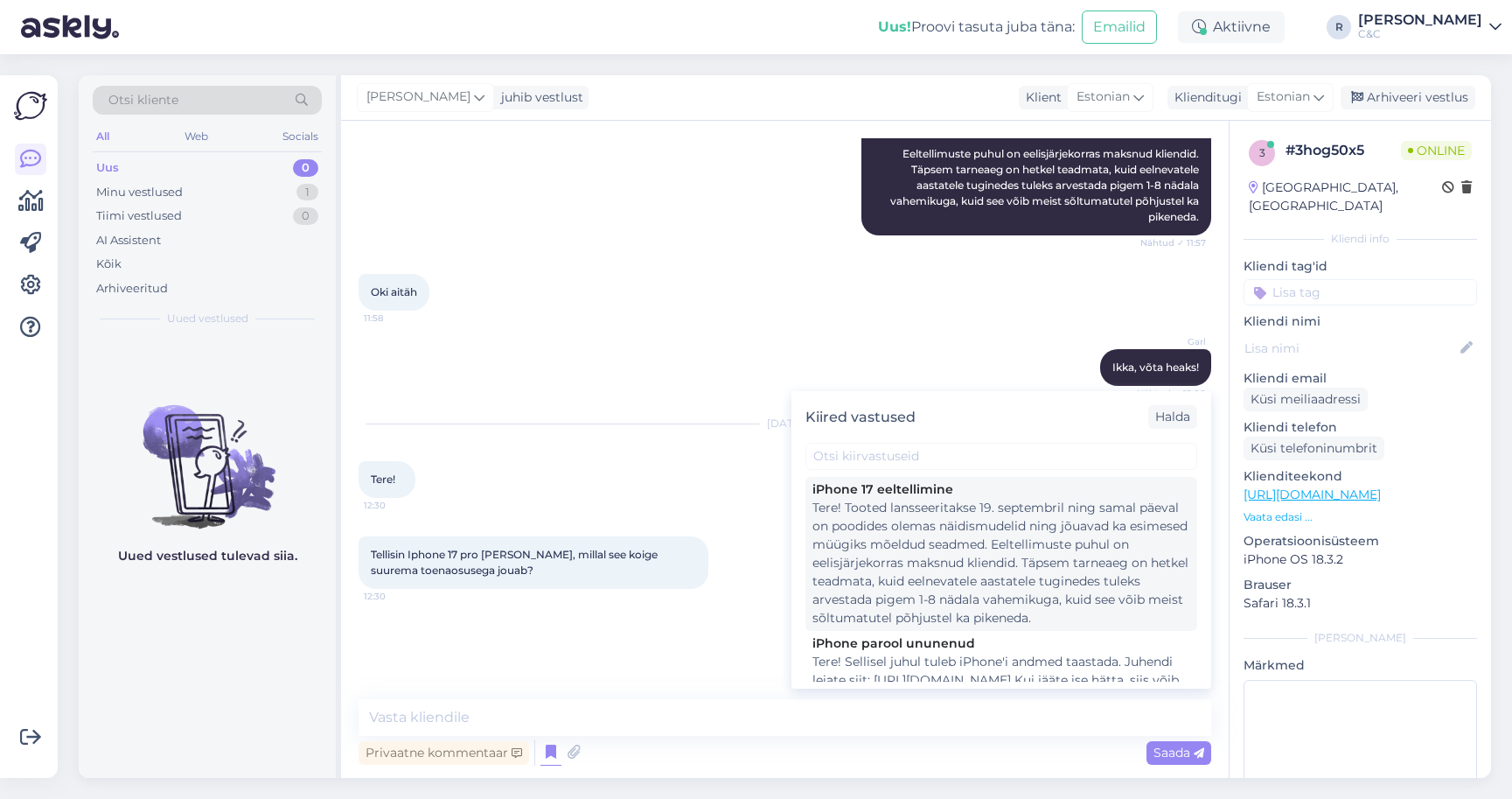
click at [887, 535] on div "Tere! Tooted lansseeritakse 19. septembril ning samal päeval on poodides olemas…" at bounding box center [1001, 563] width 378 height 129
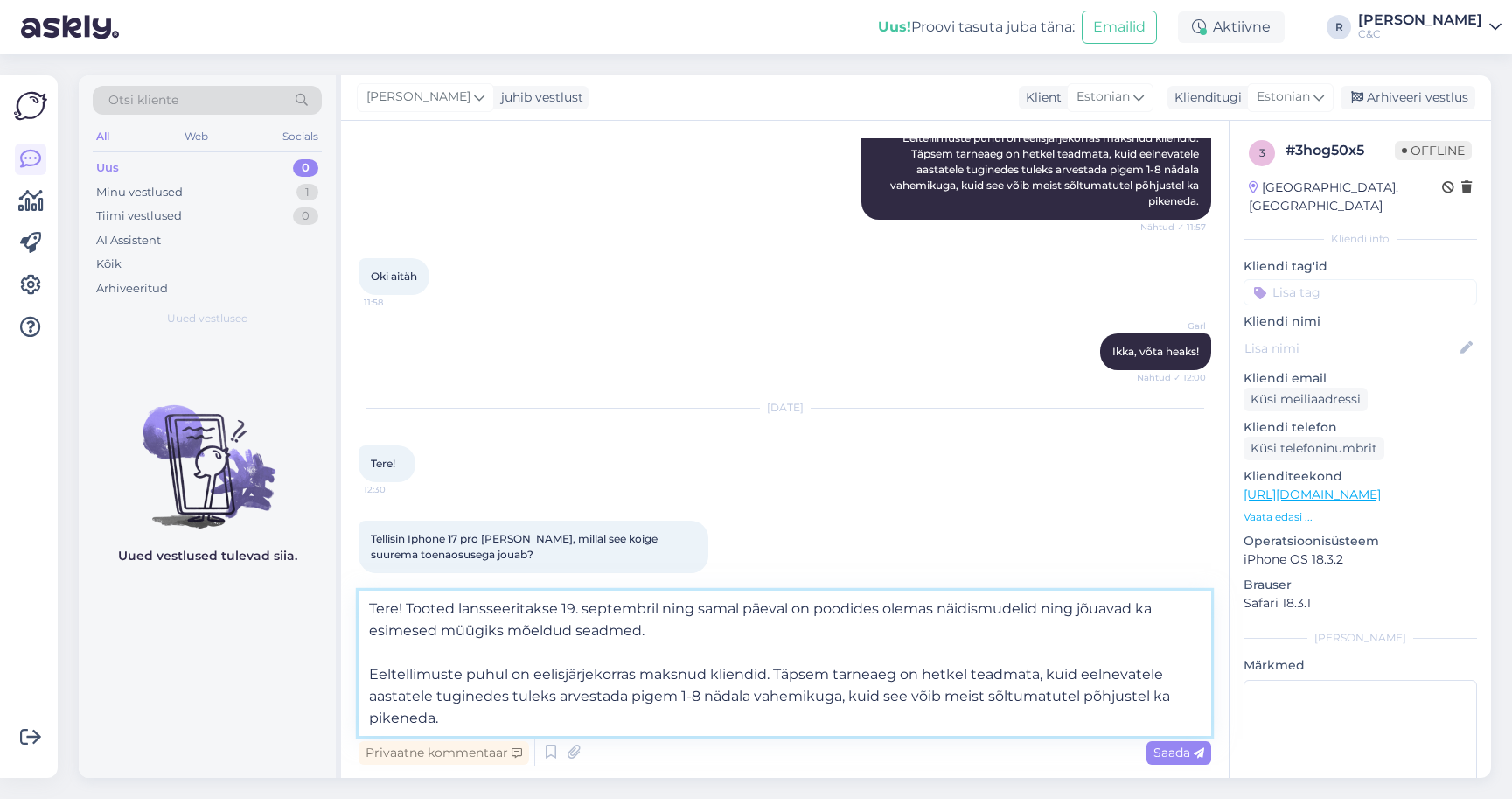
drag, startPoint x: 409, startPoint y: 609, endPoint x: 349, endPoint y: 609, distance: 60.0
click at [349, 609] on div "Vestlus algas [DATE] tere palju laheb maksma iphone 17 pro max 10:20 Garl Tere!…" at bounding box center [784, 449] width 887 height 657
type textarea "Tooted lansseeritakse [DATE] ning [PERSON_NAME] päeval on poodides olemas näidi…"
click at [677, 622] on textarea "Tooted lansseeritakse [DATE] ning [PERSON_NAME] päeval on poodides olemas näidi…" at bounding box center [784, 663] width 852 height 145
click at [661, 709] on textarea "Tooted lansseeritakse [DATE] ning [PERSON_NAME] päeval on poodides olemas näidi…" at bounding box center [784, 663] width 852 height 145
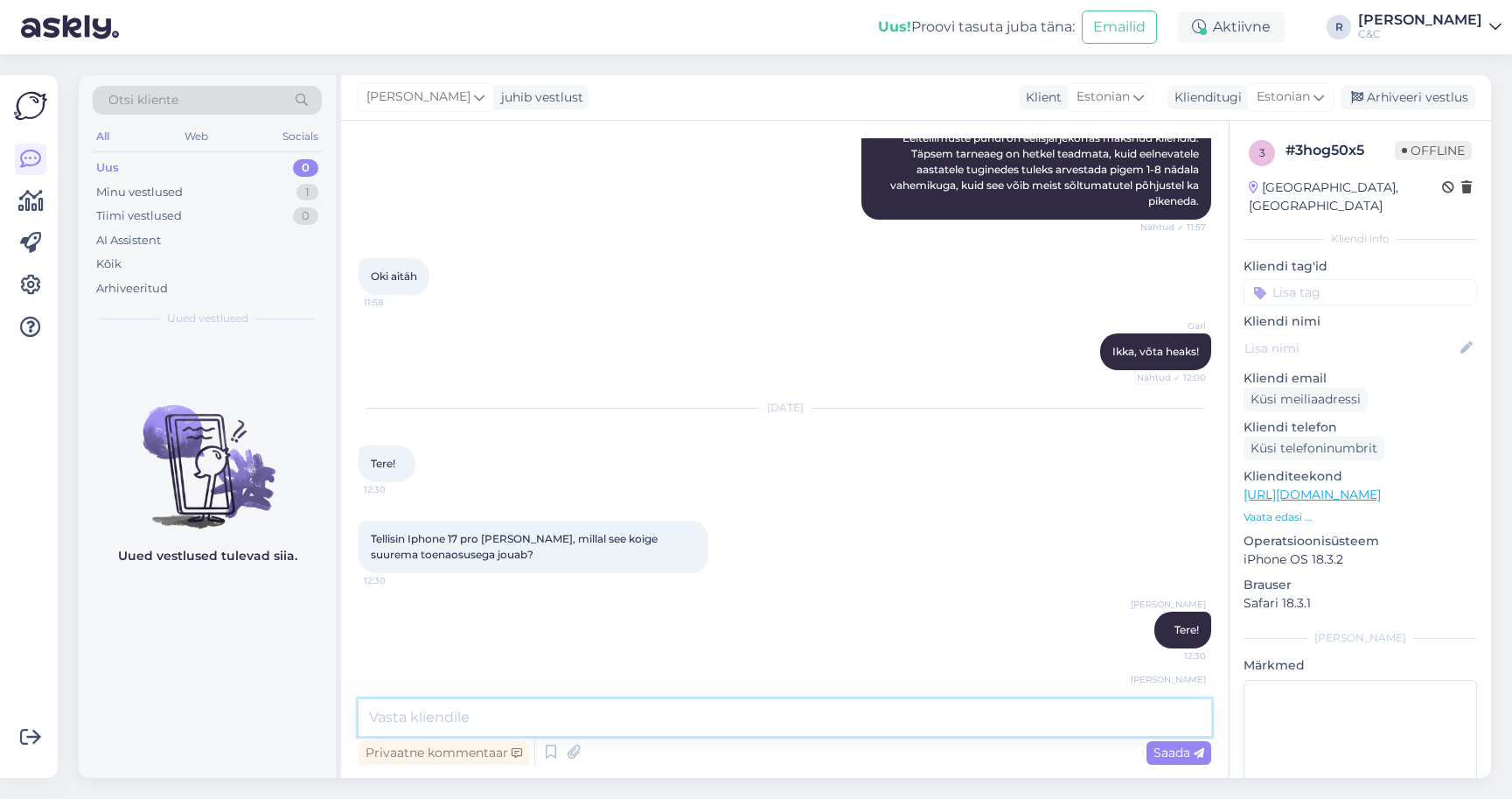
scroll to position [918, 0]
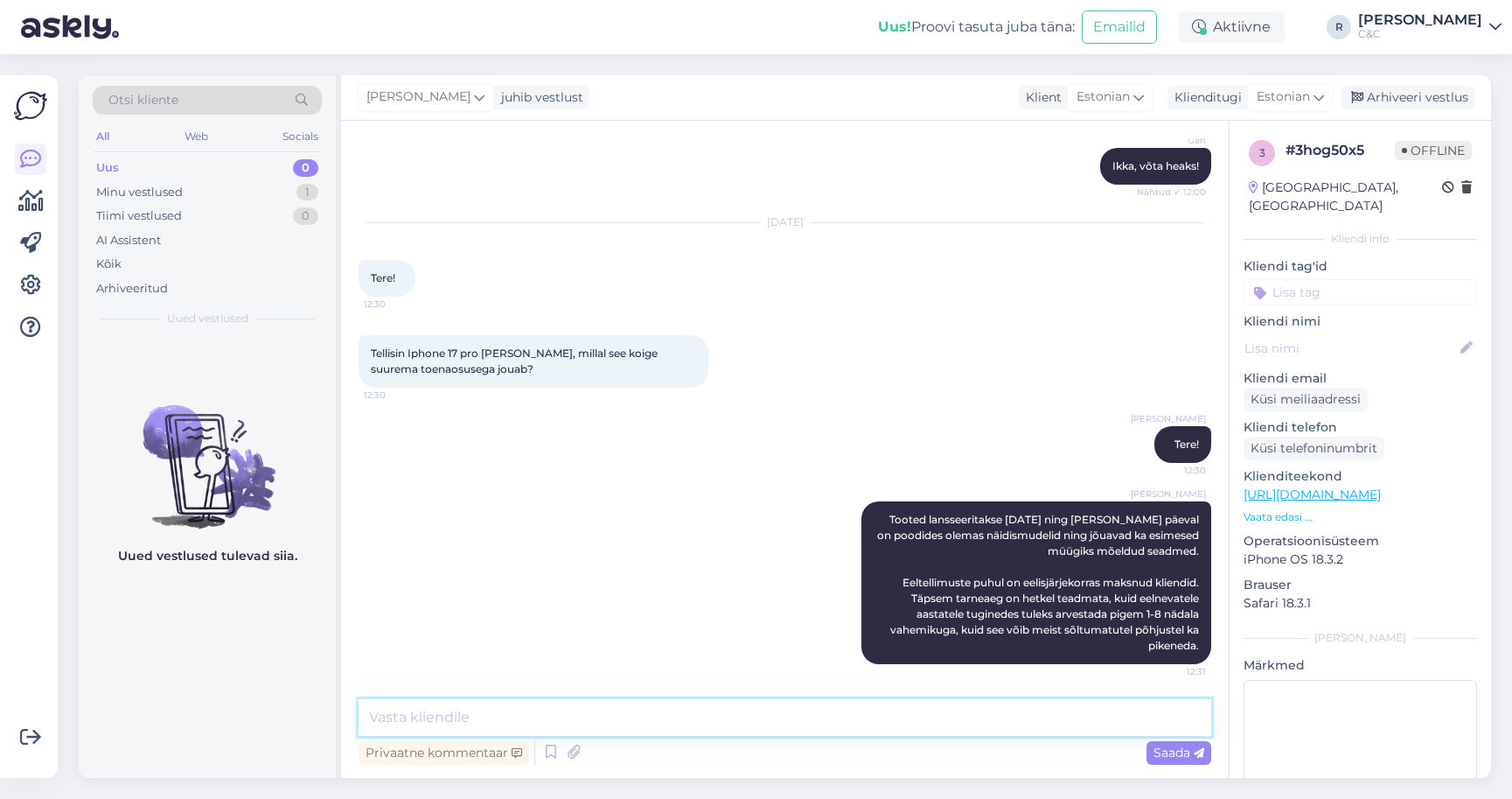
click at [562, 716] on textarea at bounding box center [784, 717] width 852 height 37
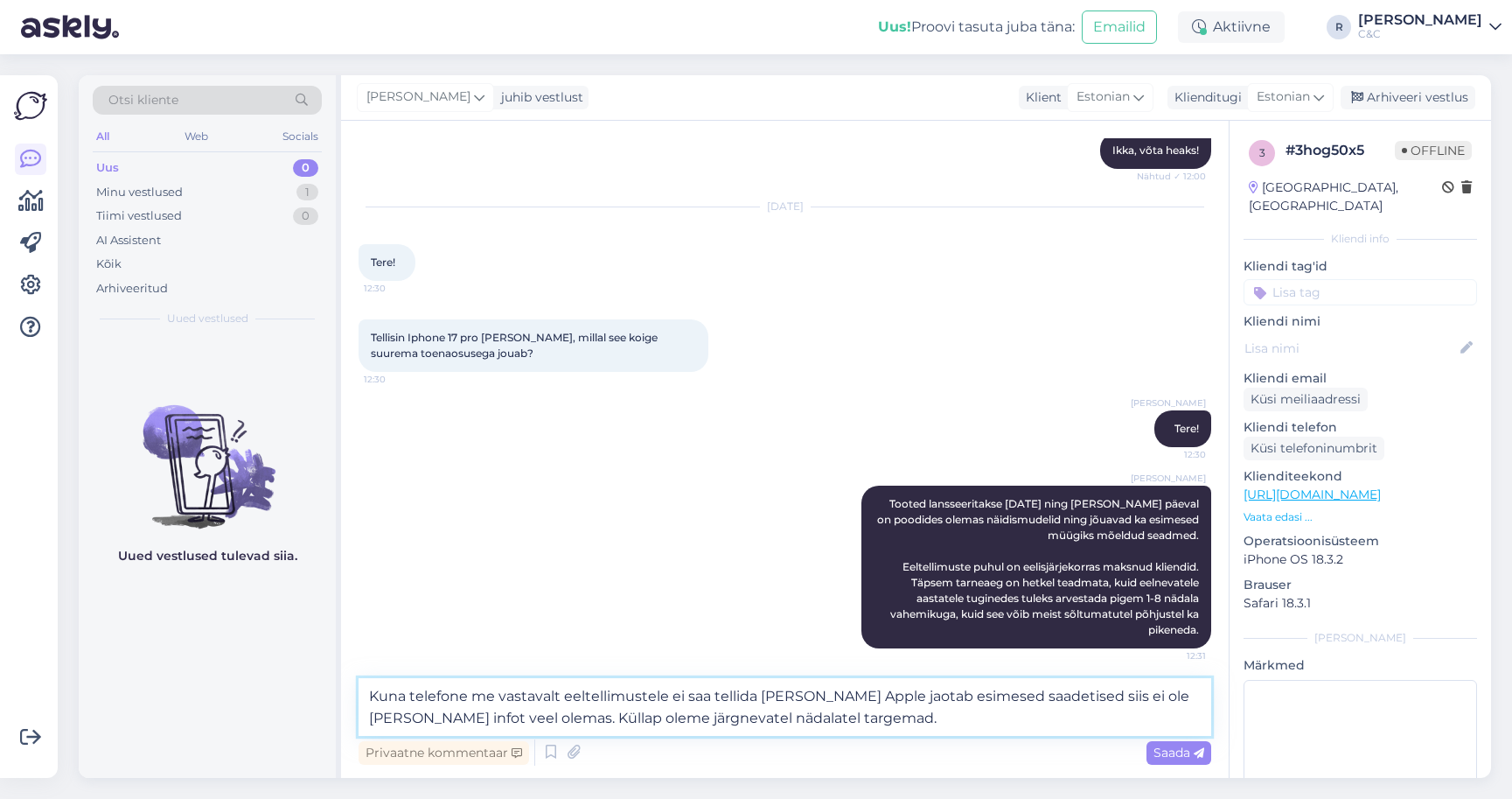
type textarea "Kuna telefone me vastavalt eeltellimustele ei saa tellida [PERSON_NAME] Apple j…"
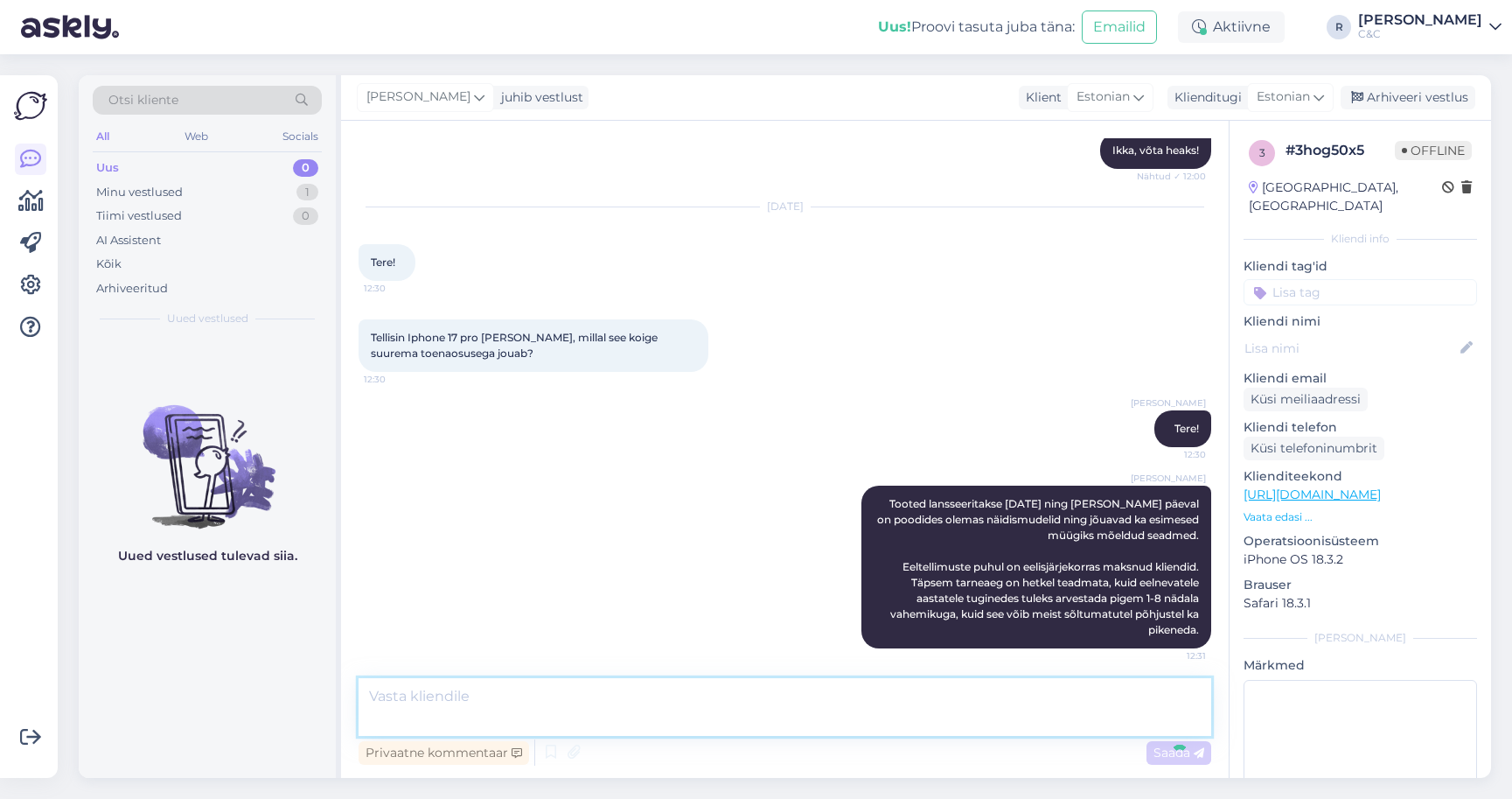
scroll to position [1024, 0]
